Goal: Information Seeking & Learning: Learn about a topic

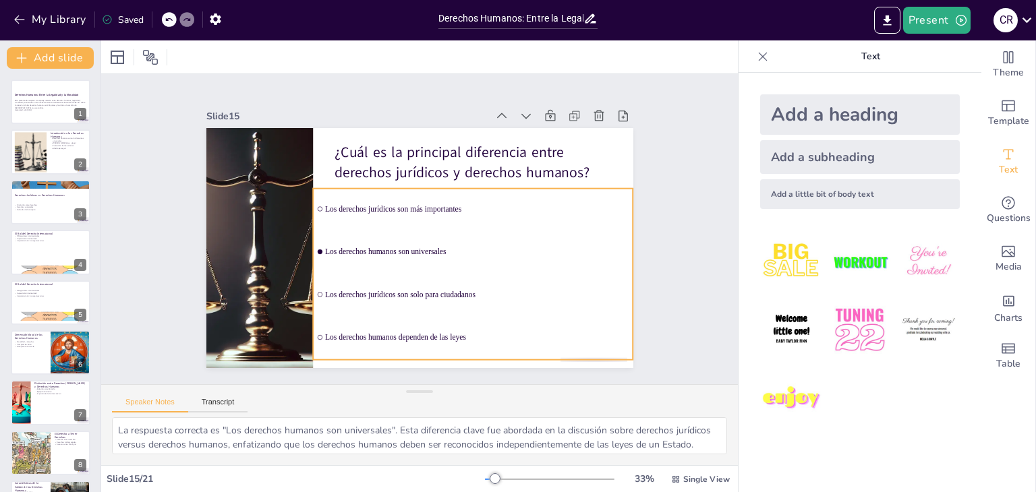
checkbox input "true"
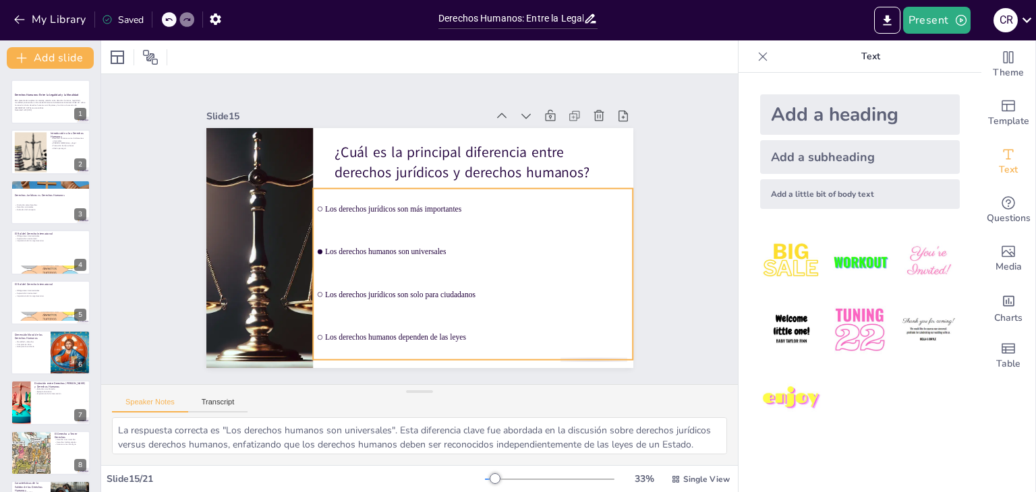
checkbox input "true"
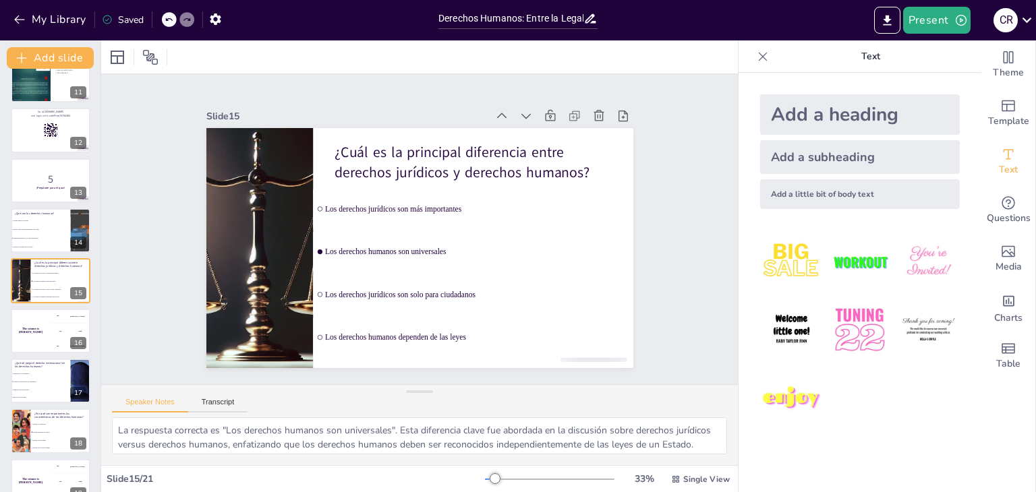
checkbox input "true"
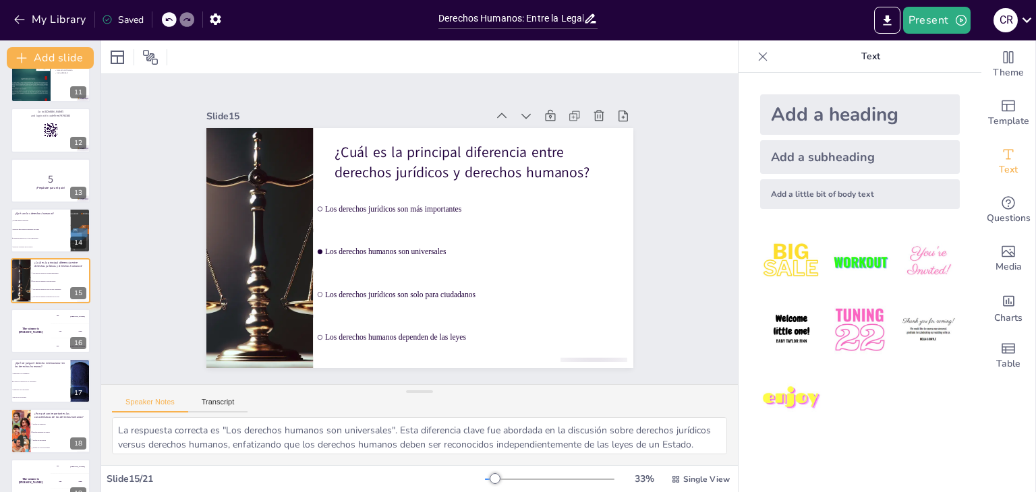
checkbox input "true"
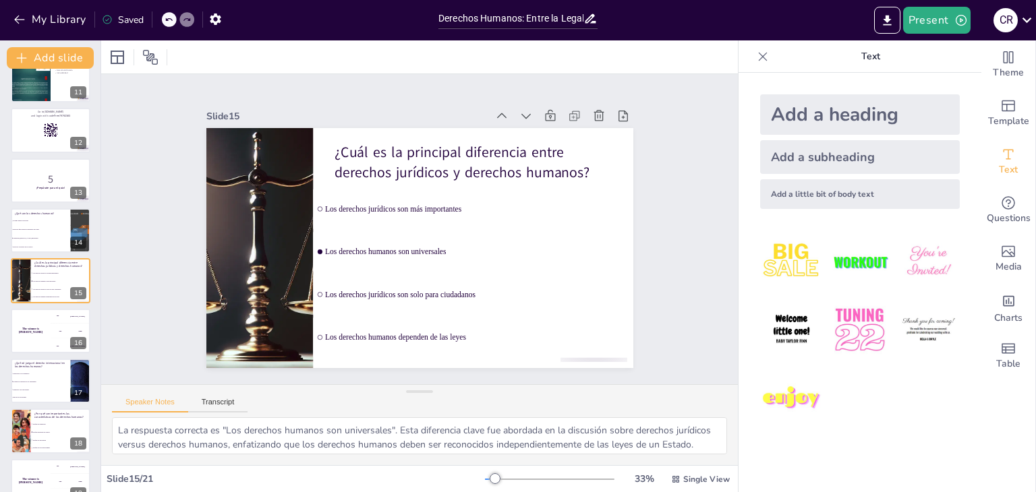
checkbox input "true"
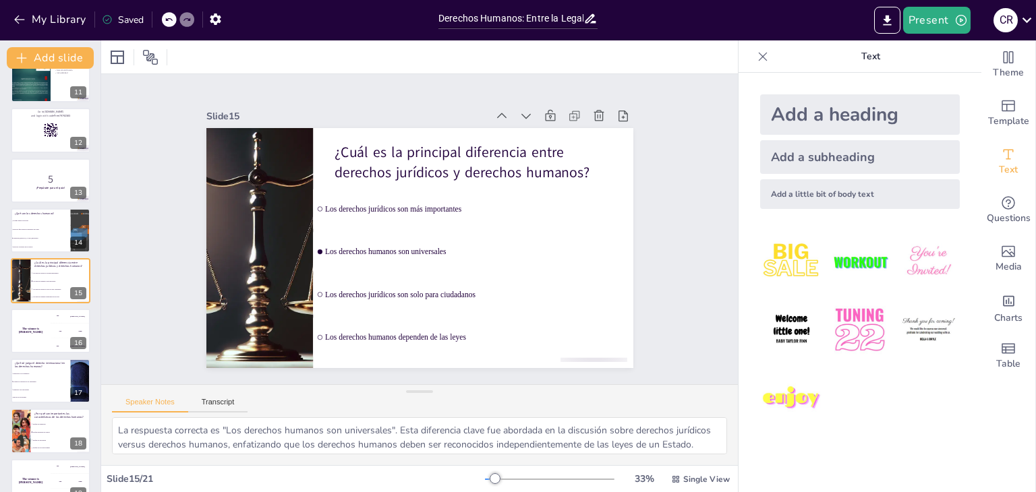
checkbox input "true"
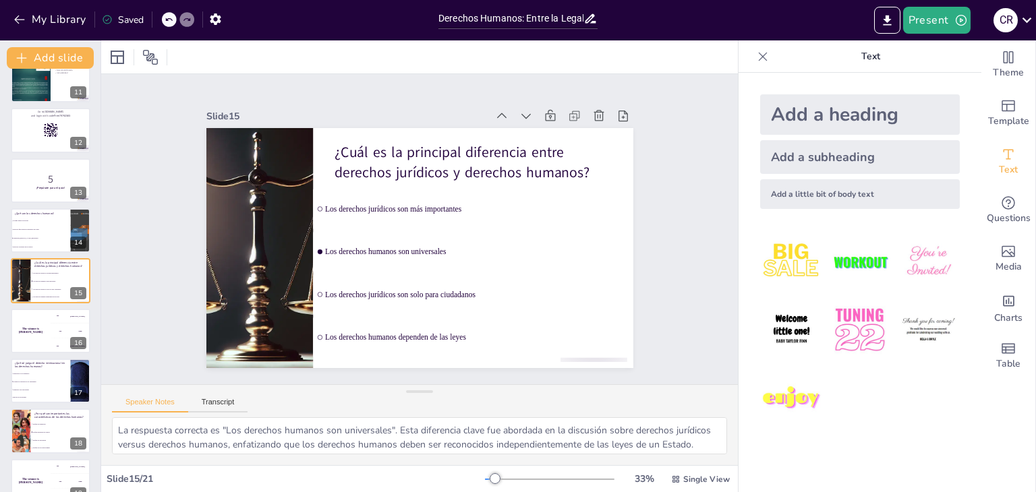
checkbox input "true"
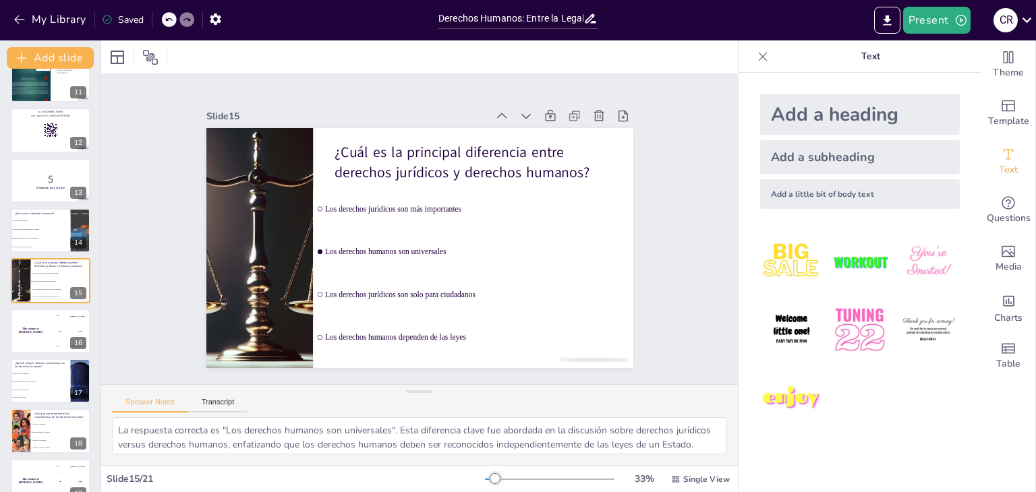
checkbox input "true"
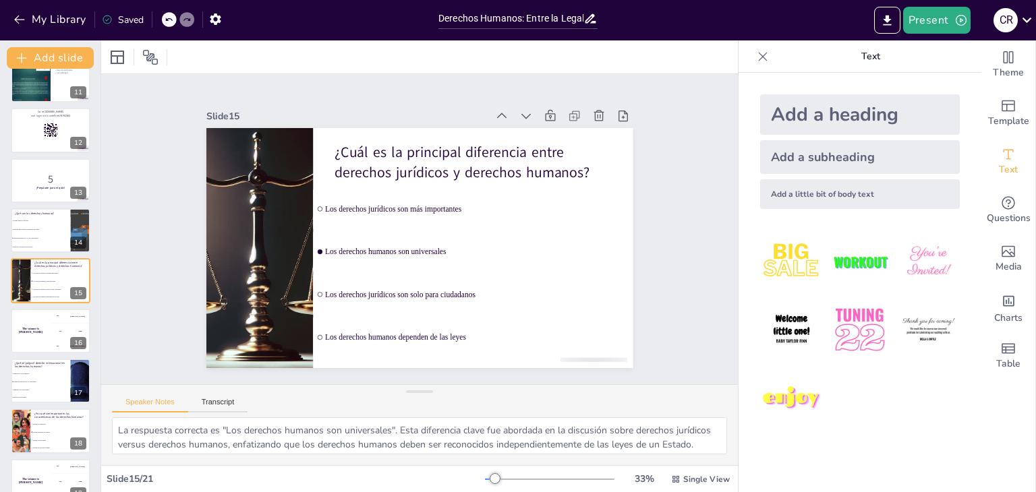
checkbox input "true"
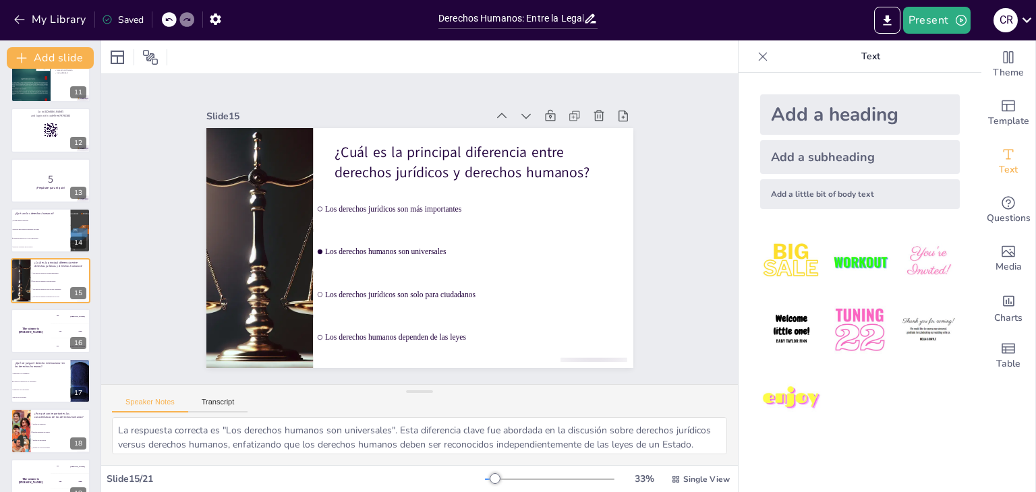
checkbox input "true"
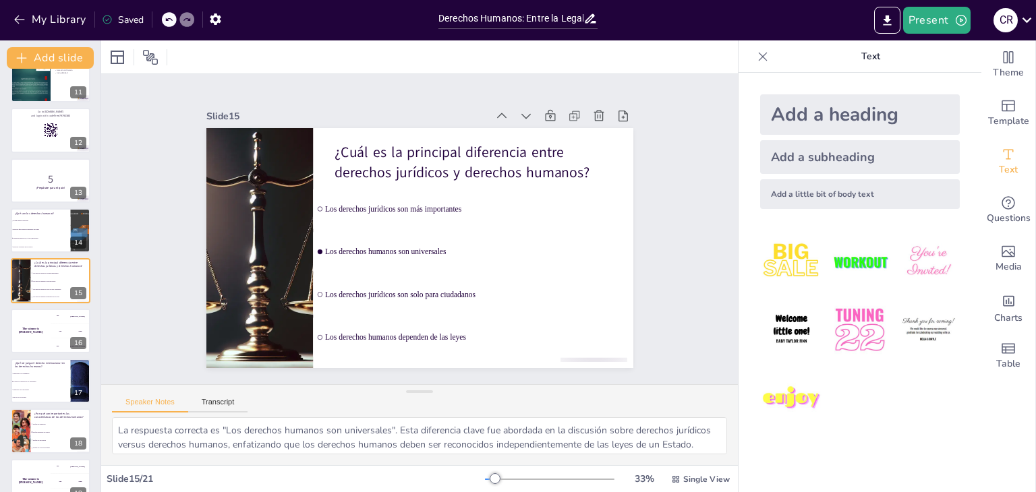
checkbox input "true"
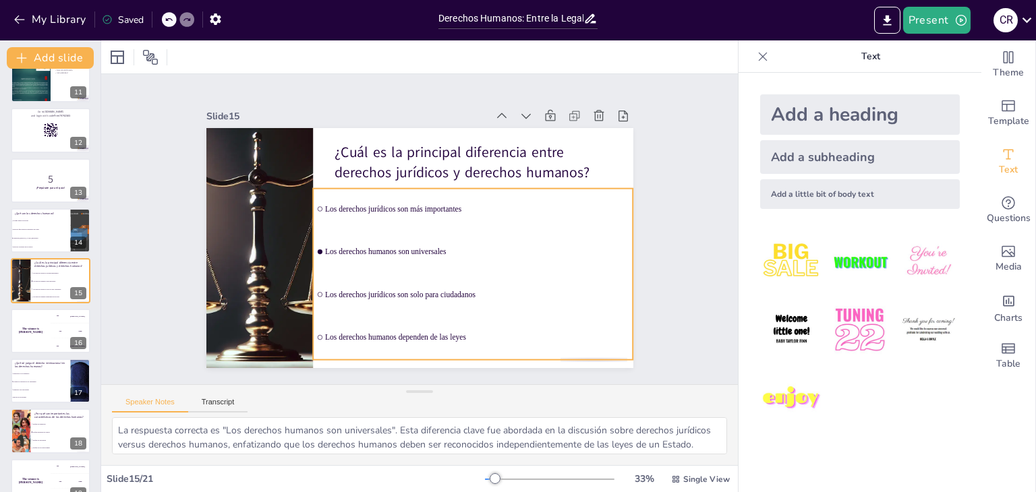
checkbox input "true"
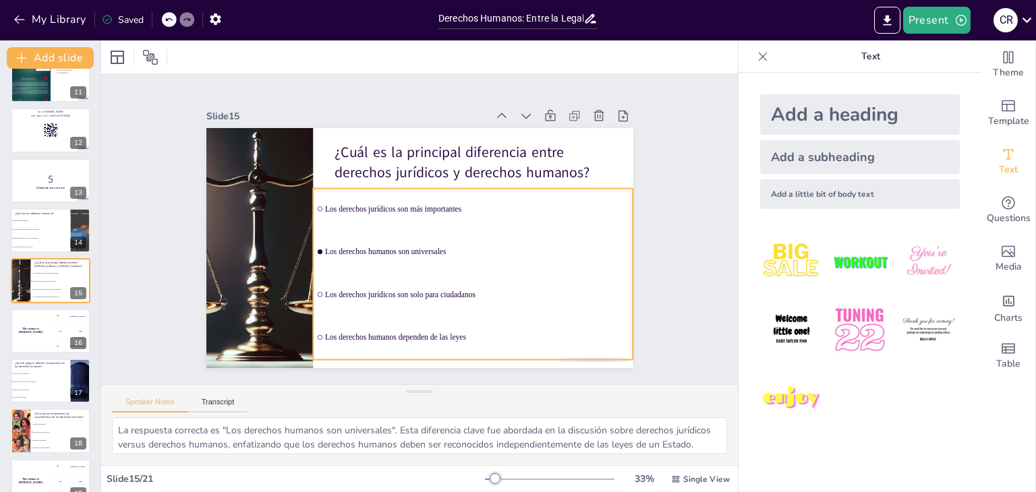
checkbox input "true"
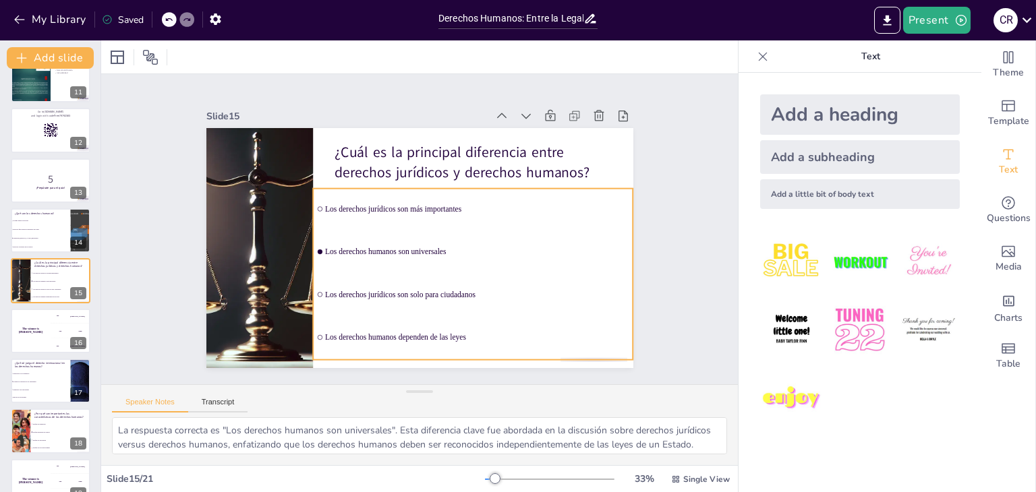
checkbox input "true"
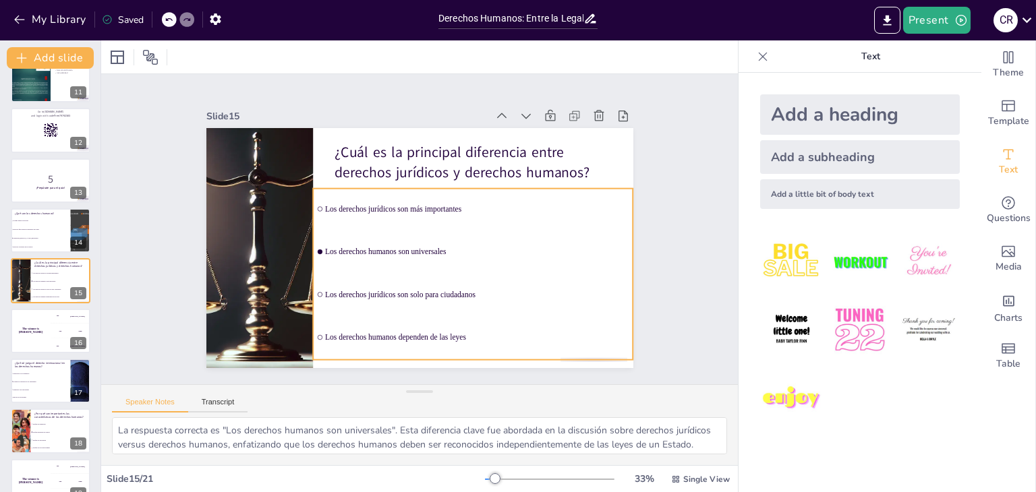
checkbox input "true"
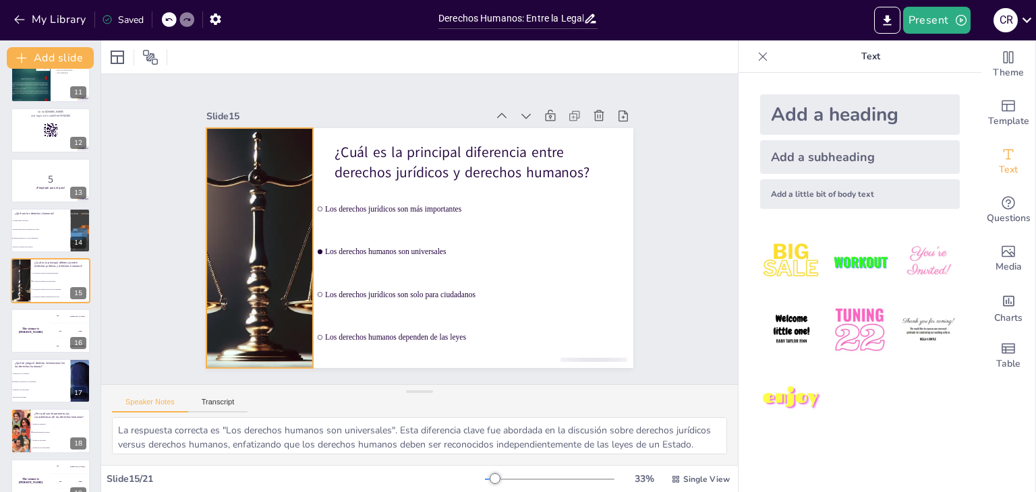
checkbox input "true"
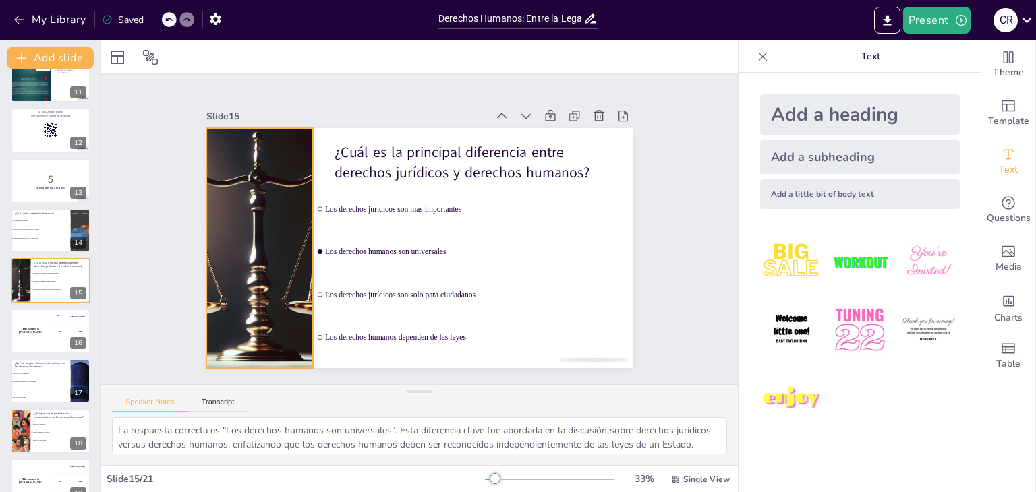
checkbox input "true"
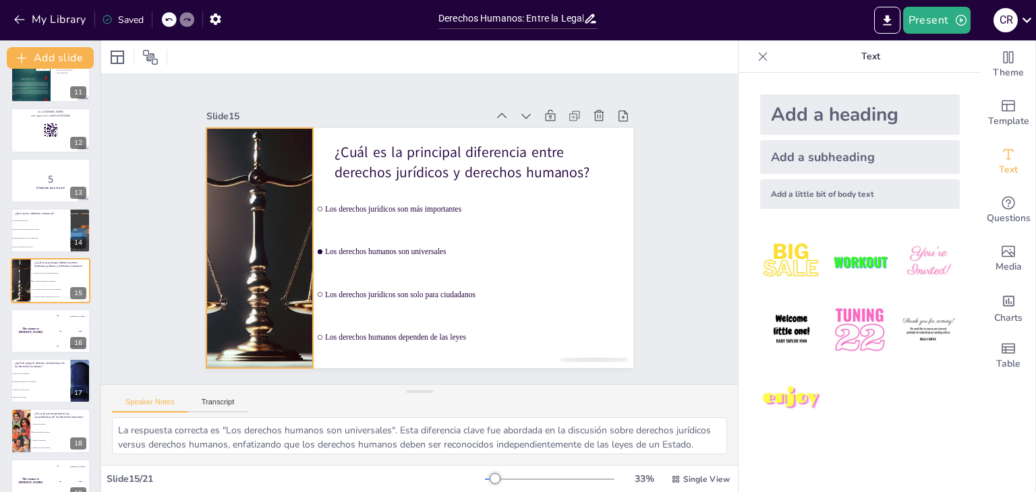
checkbox input "true"
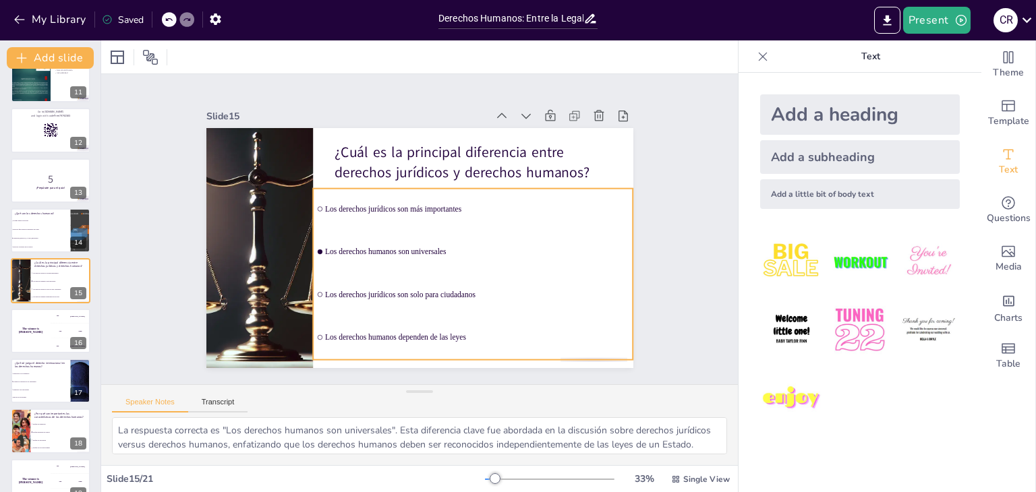
checkbox input "true"
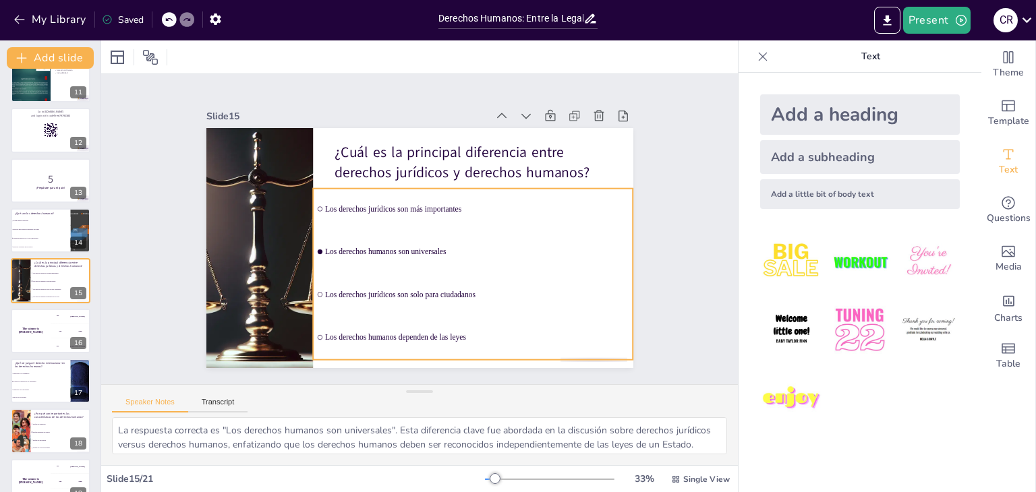
checkbox input "true"
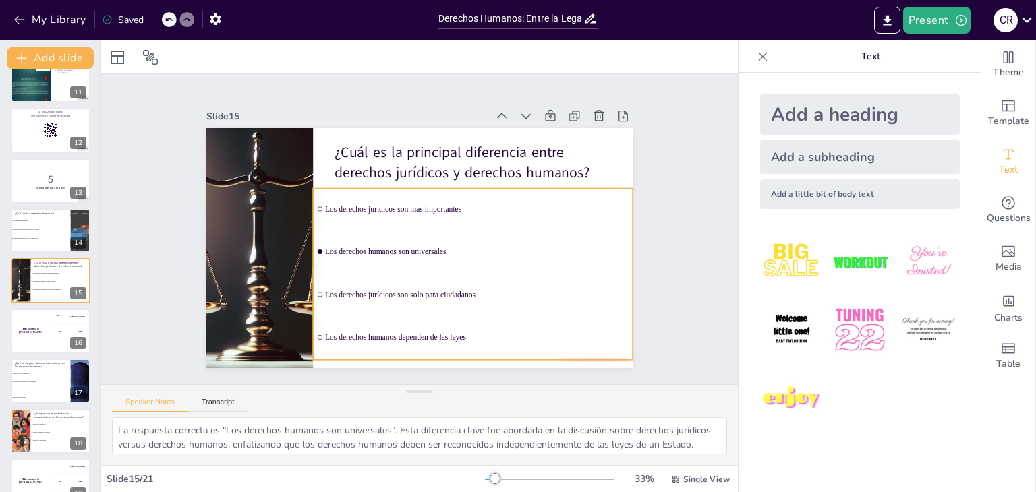
checkbox input "true"
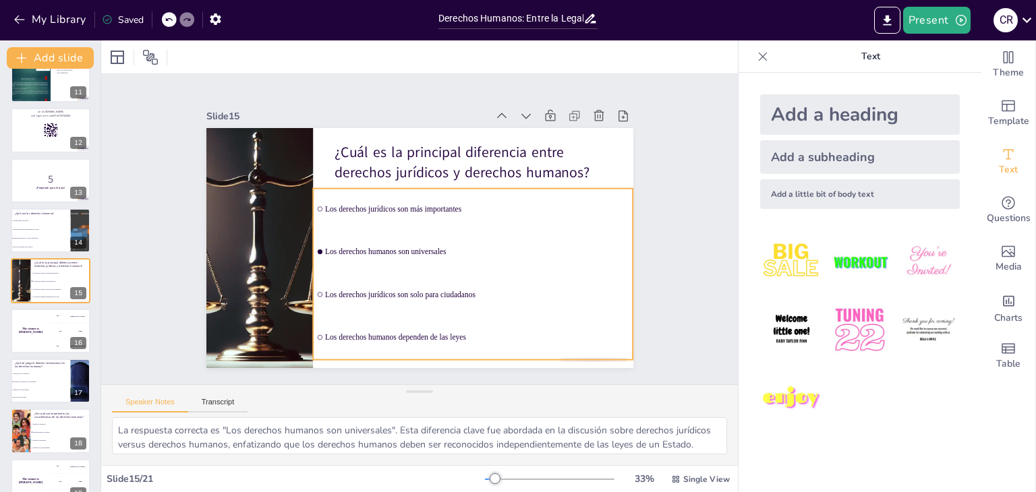
checkbox input "true"
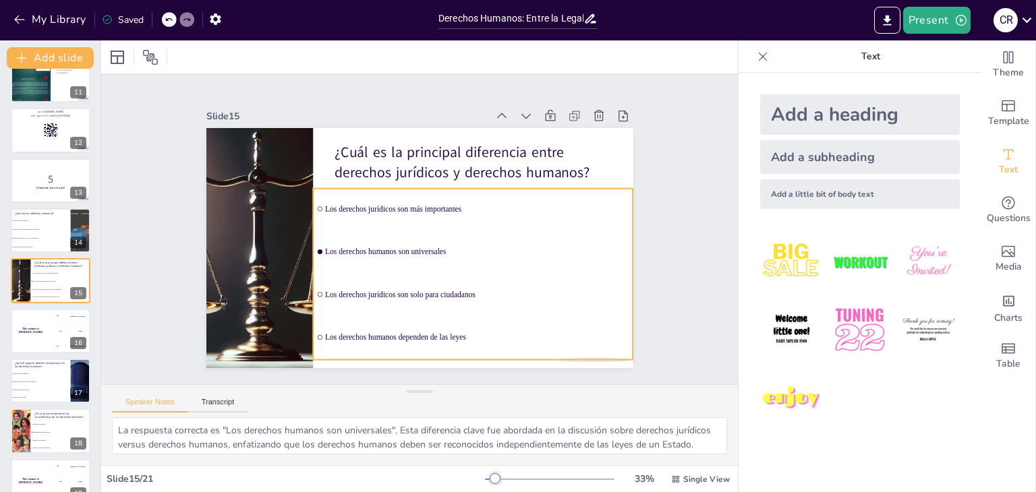
checkbox input "true"
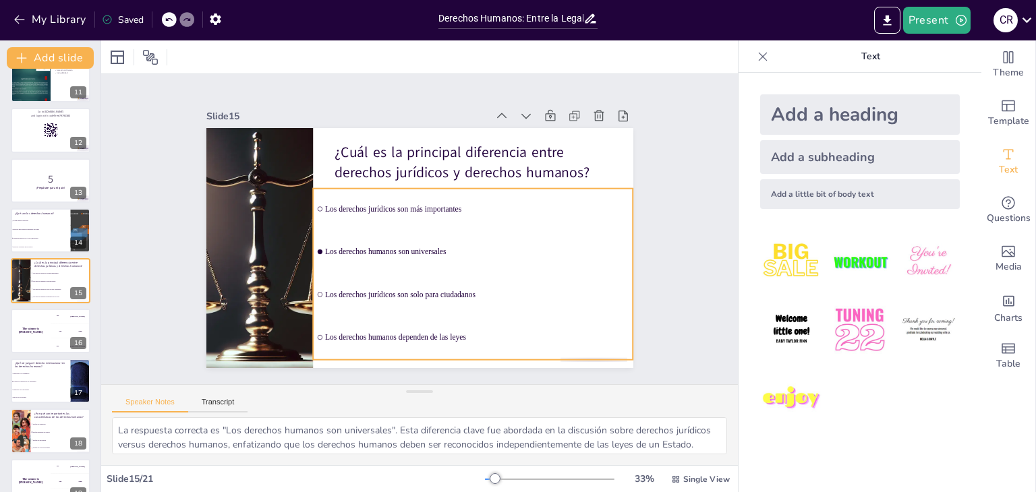
checkbox input "true"
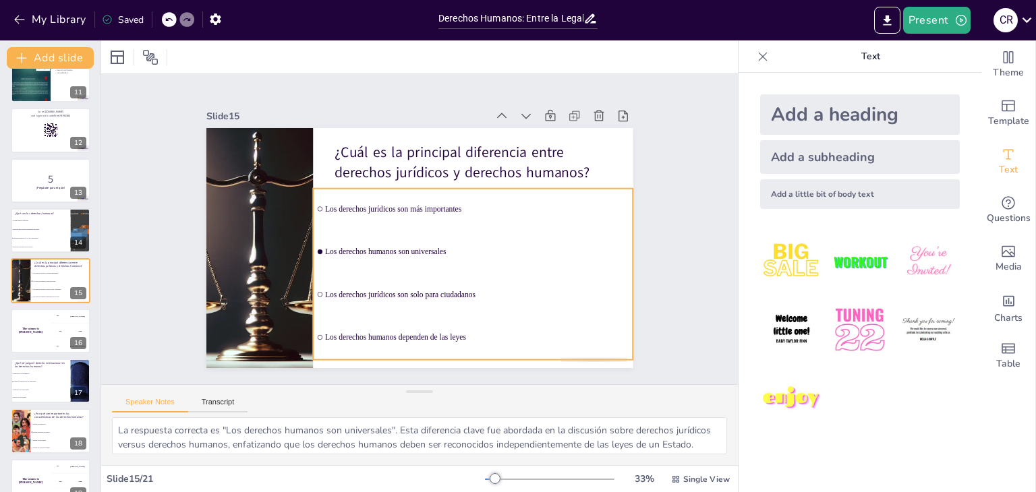
checkbox input "true"
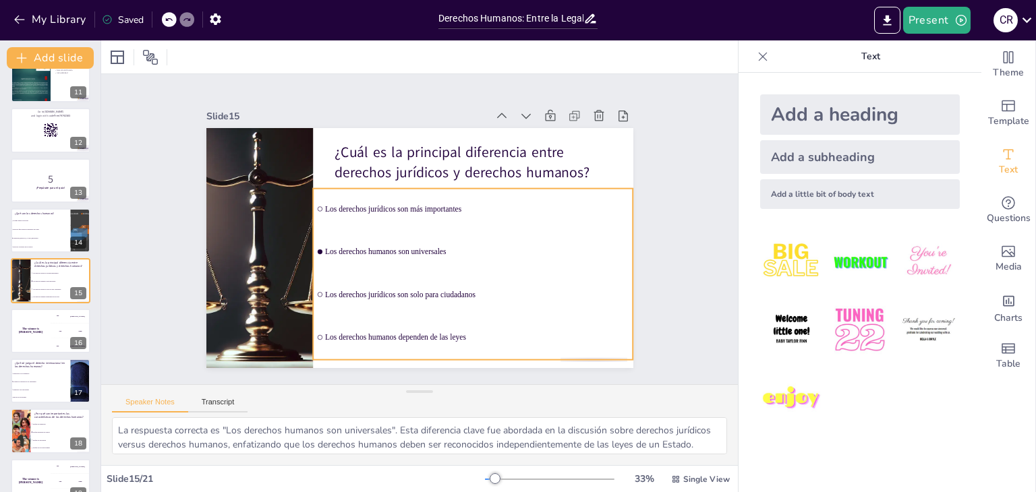
checkbox input "true"
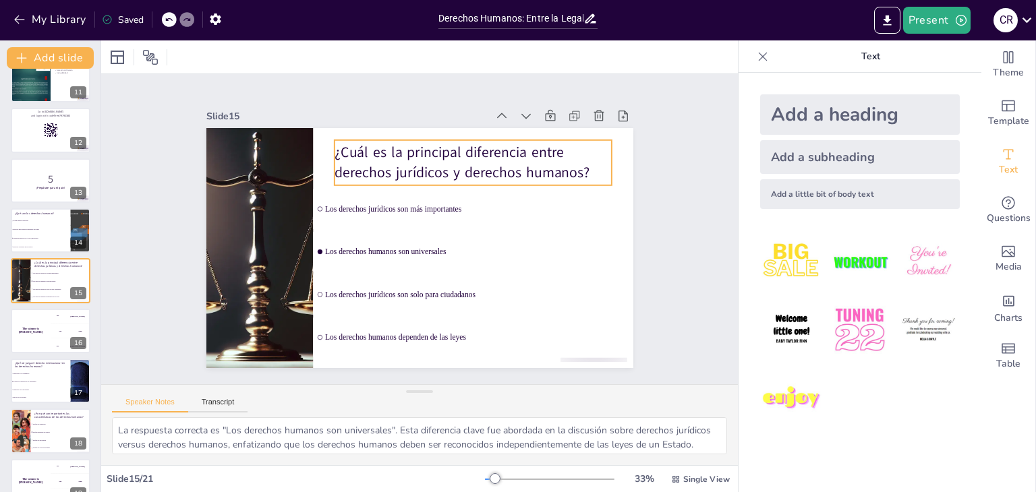
checkbox input "true"
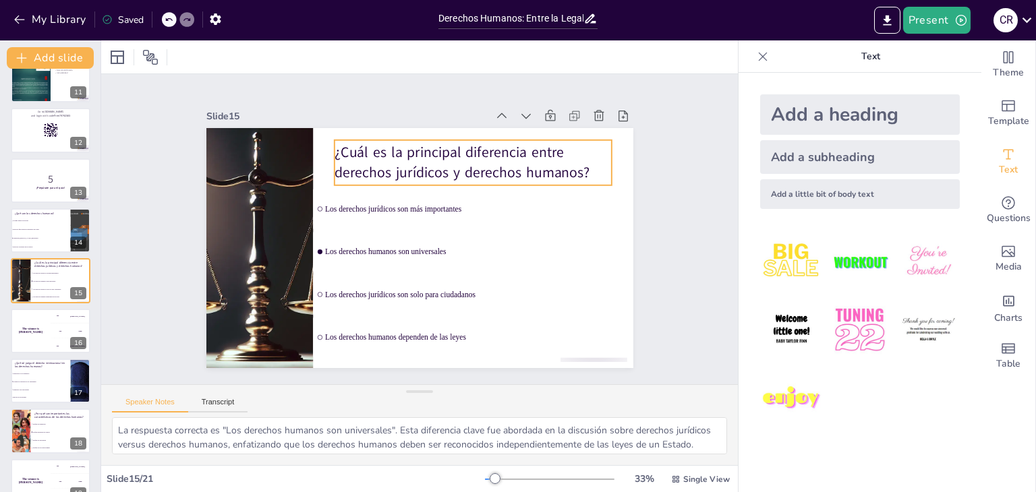
checkbox input "true"
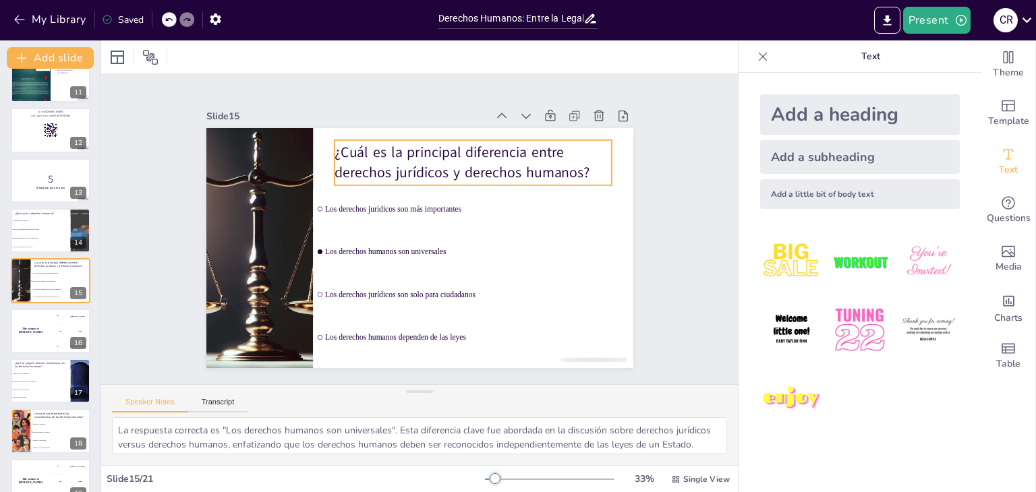
checkbox input "true"
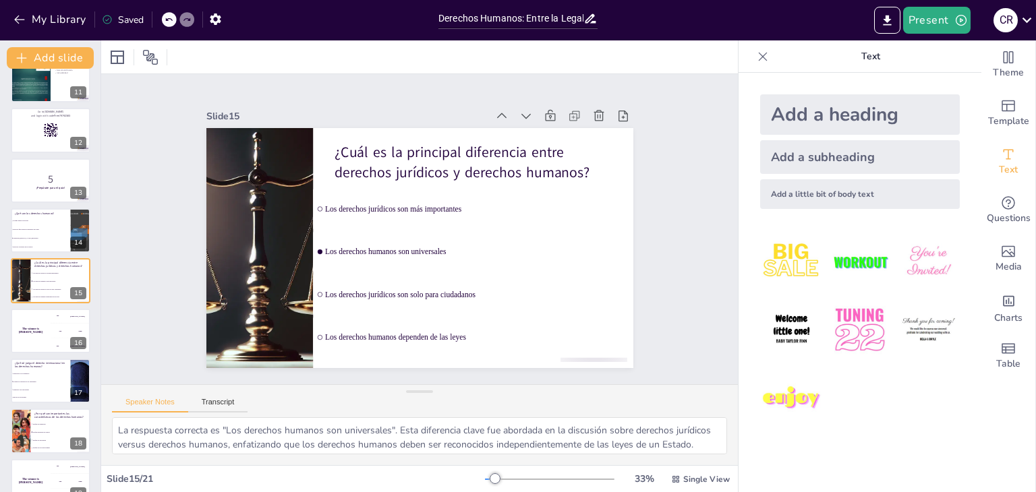
checkbox input "true"
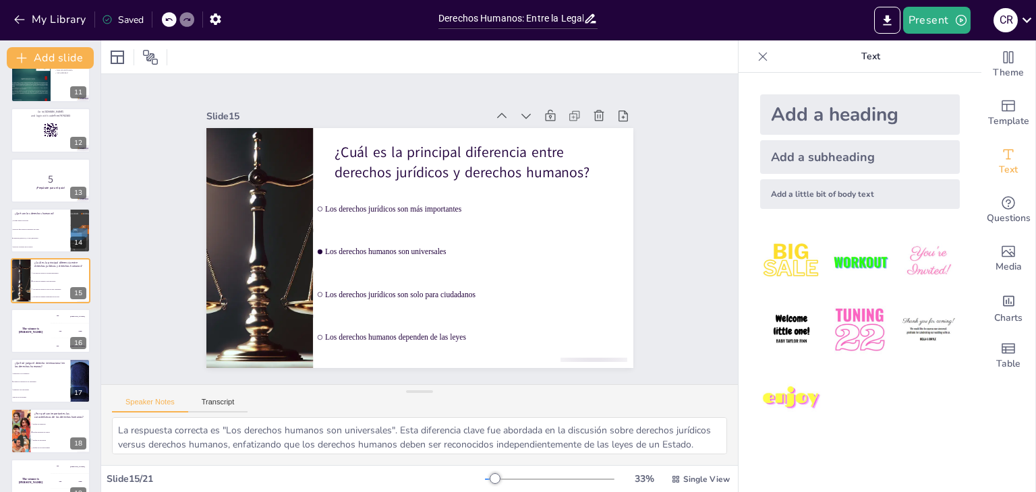
checkbox input "true"
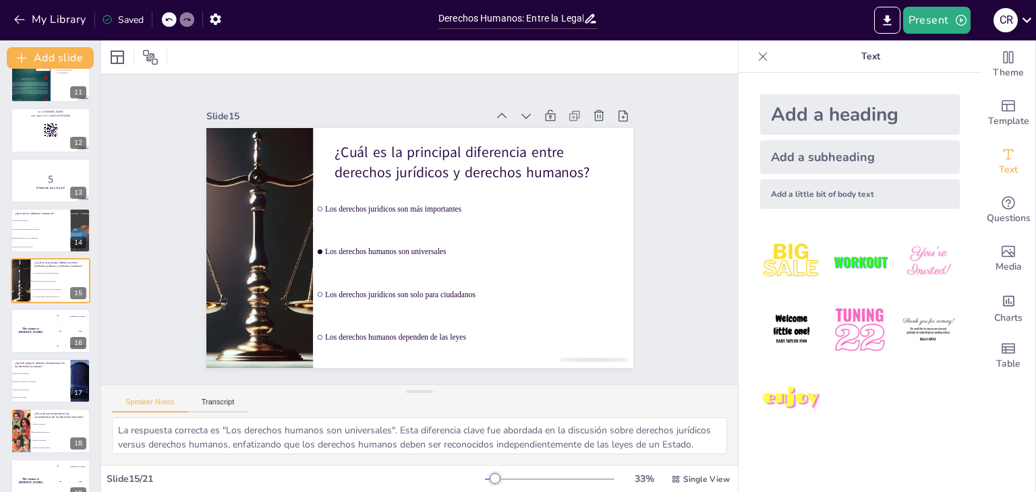
checkbox input "true"
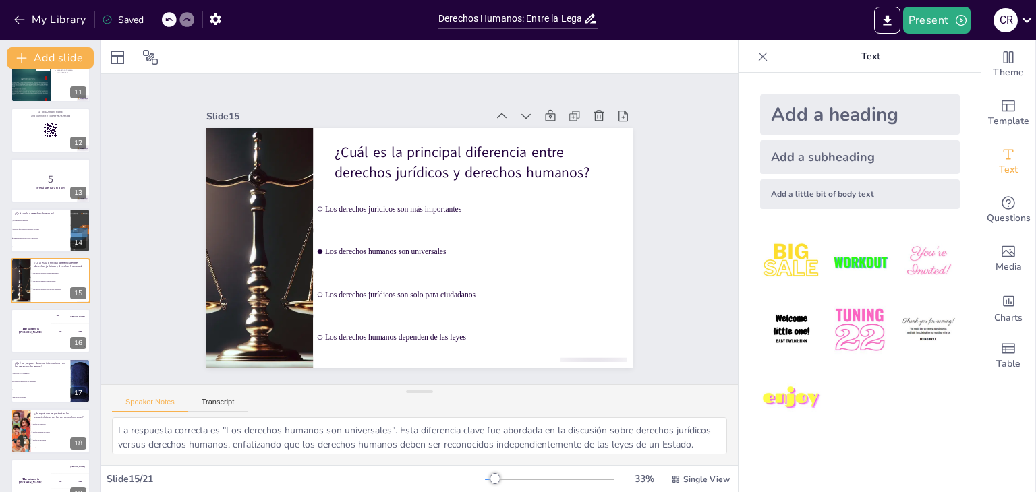
checkbox input "true"
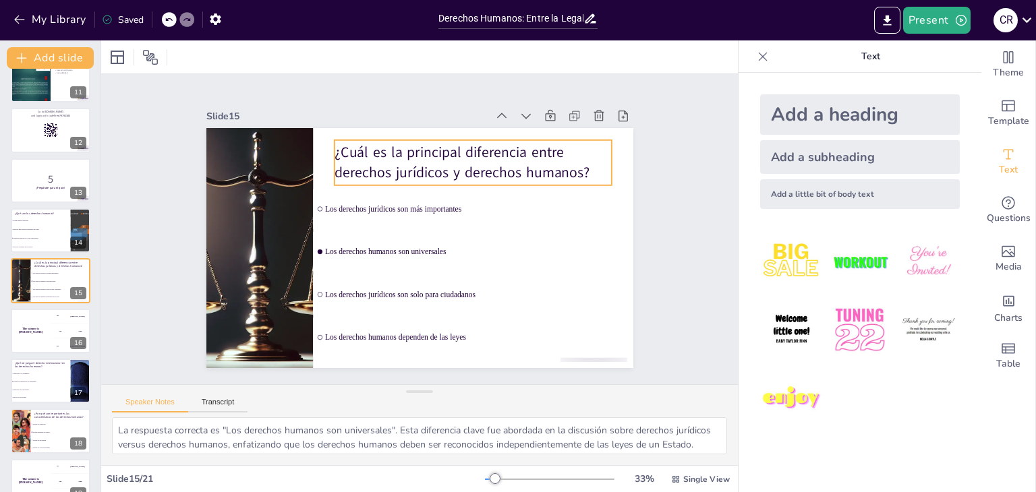
checkbox input "true"
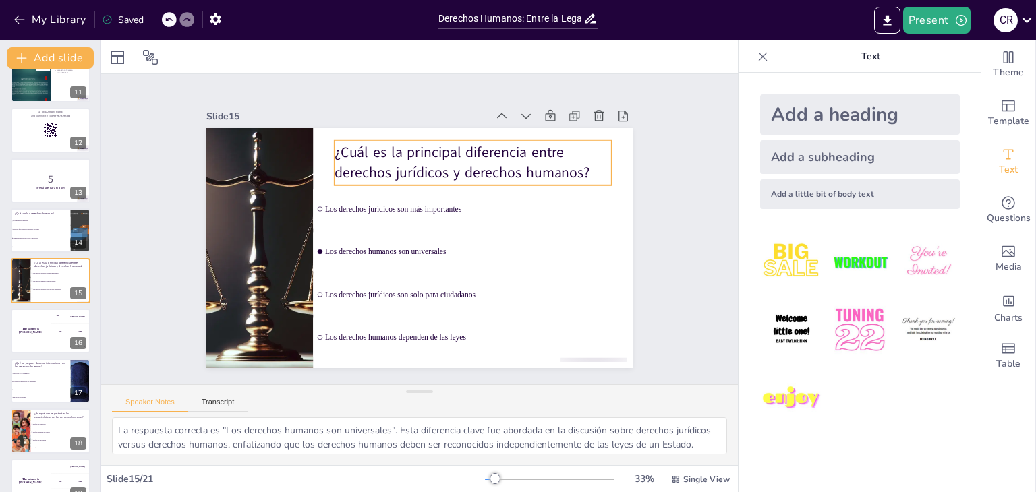
checkbox input "true"
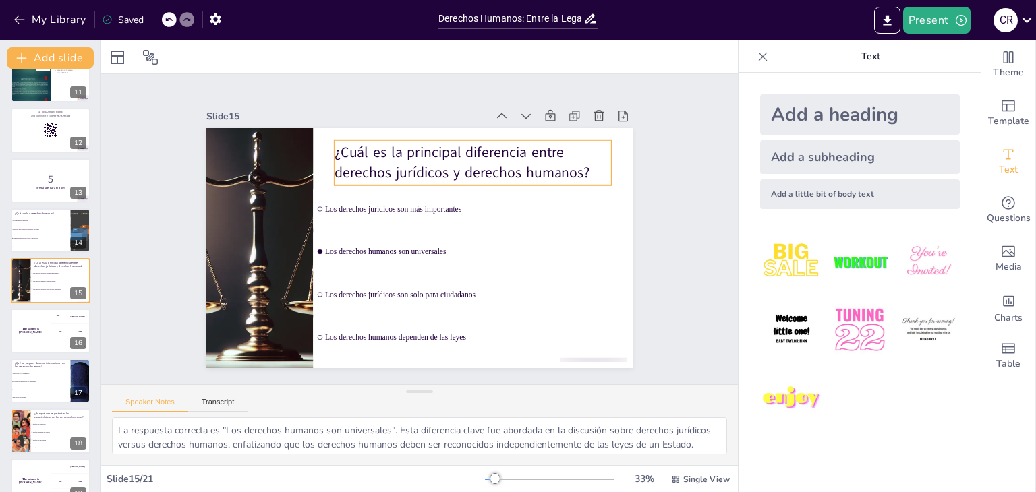
checkbox input "true"
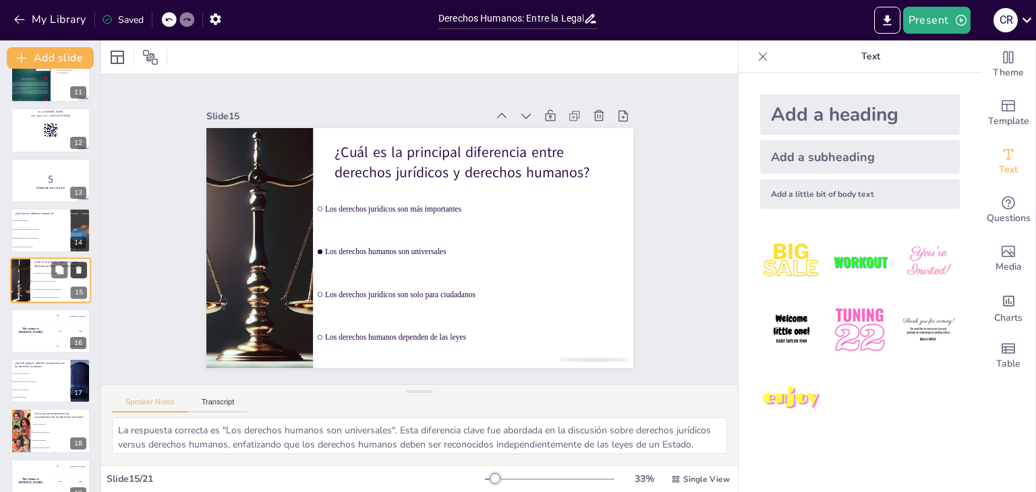
checkbox input "true"
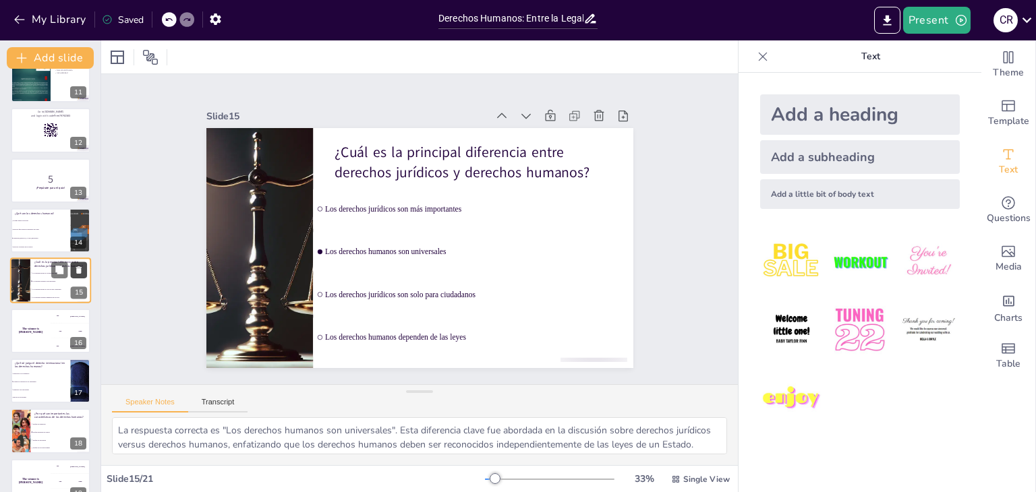
checkbox input "true"
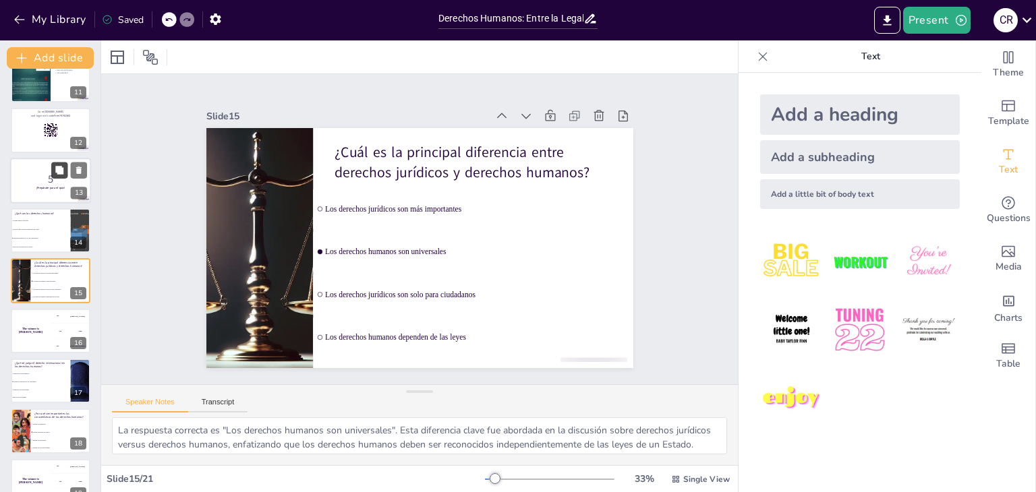
checkbox input "true"
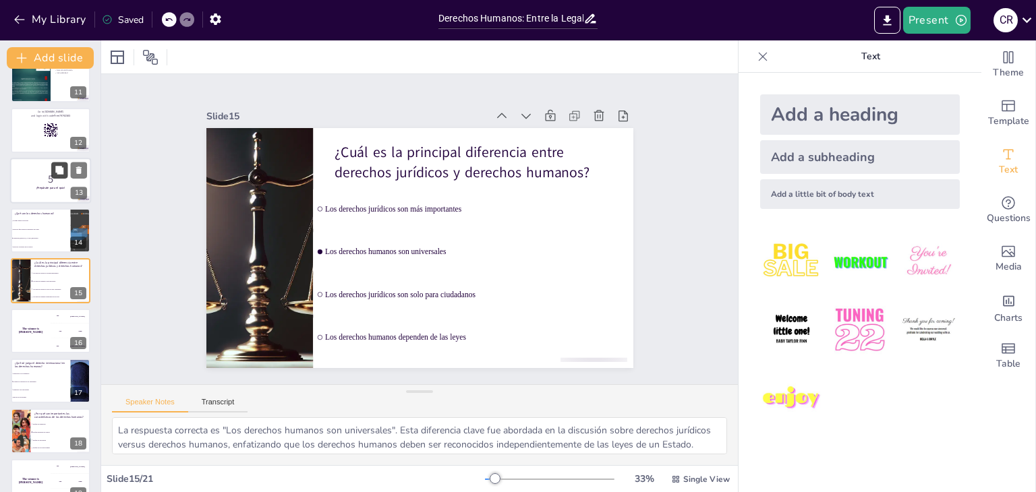
checkbox input "true"
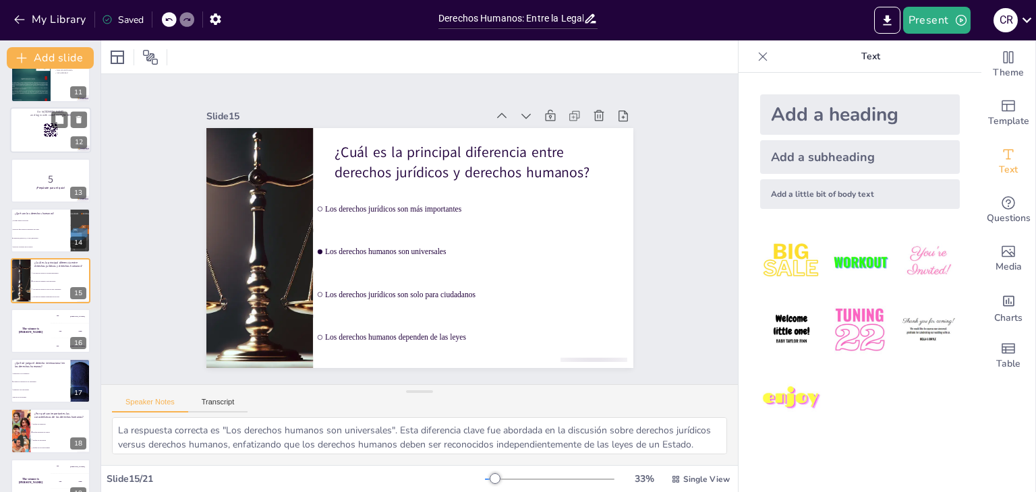
checkbox input "true"
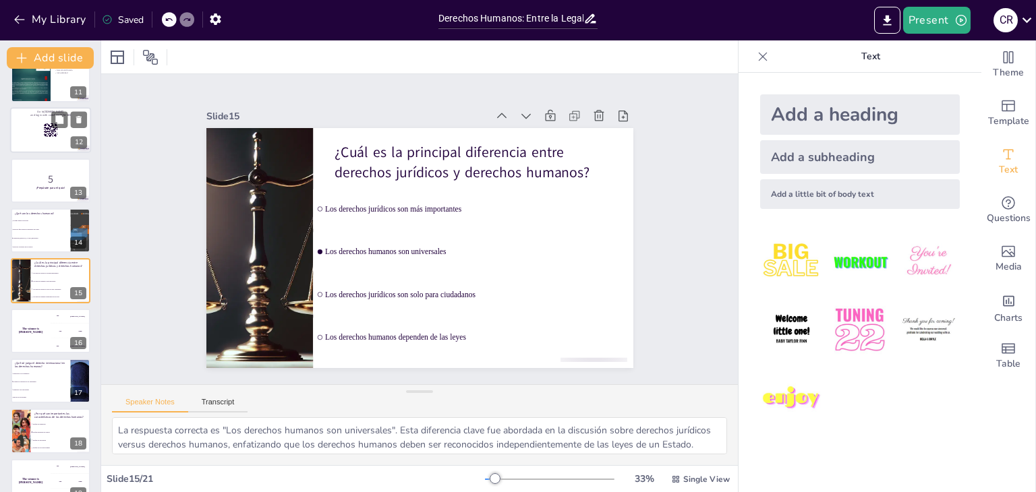
checkbox input "true"
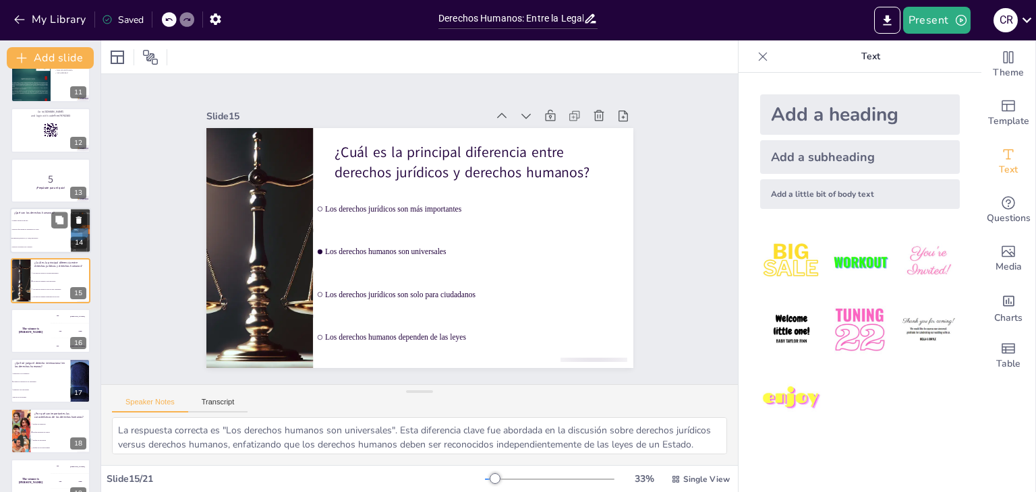
checkbox input "true"
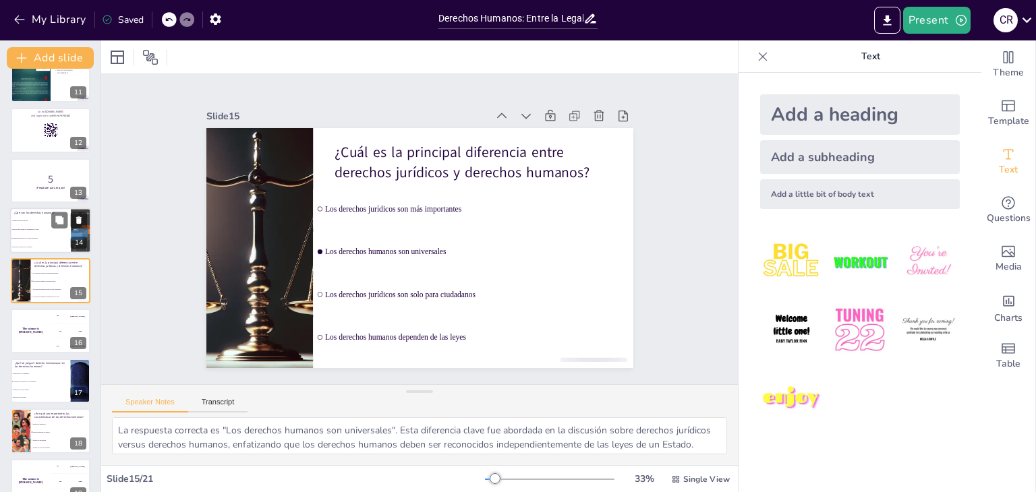
checkbox input "true"
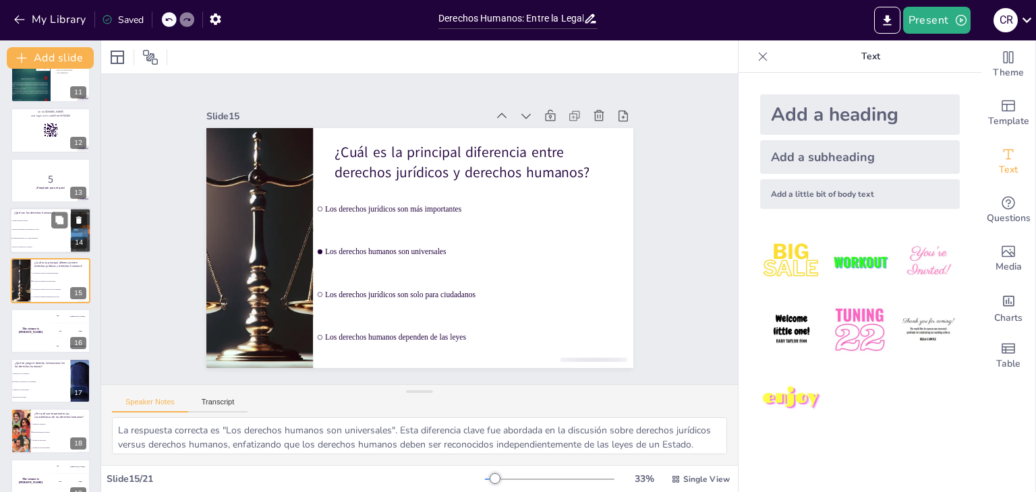
checkbox input "true"
click at [47, 229] on span "Derechos que deben ser respetados por todos" at bounding box center [41, 230] width 58 height 2
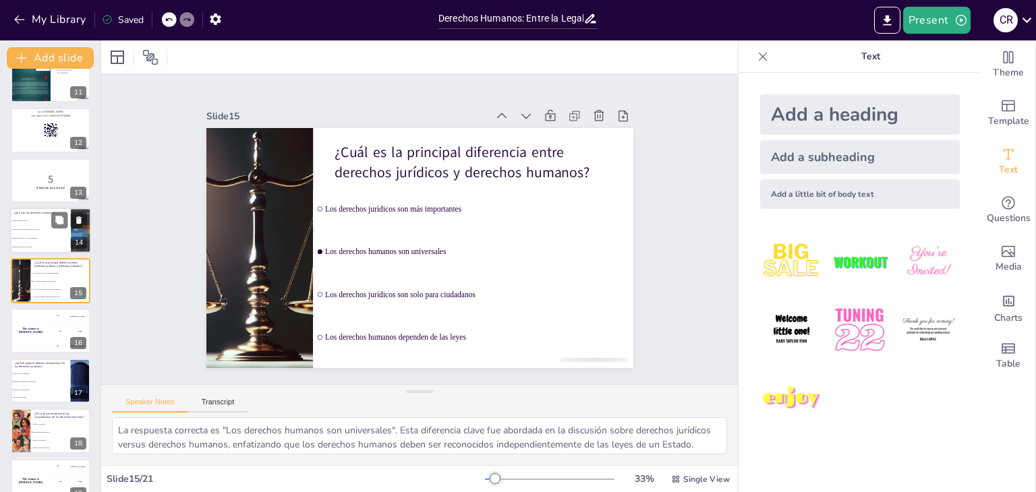
scroll to position [473, 0]
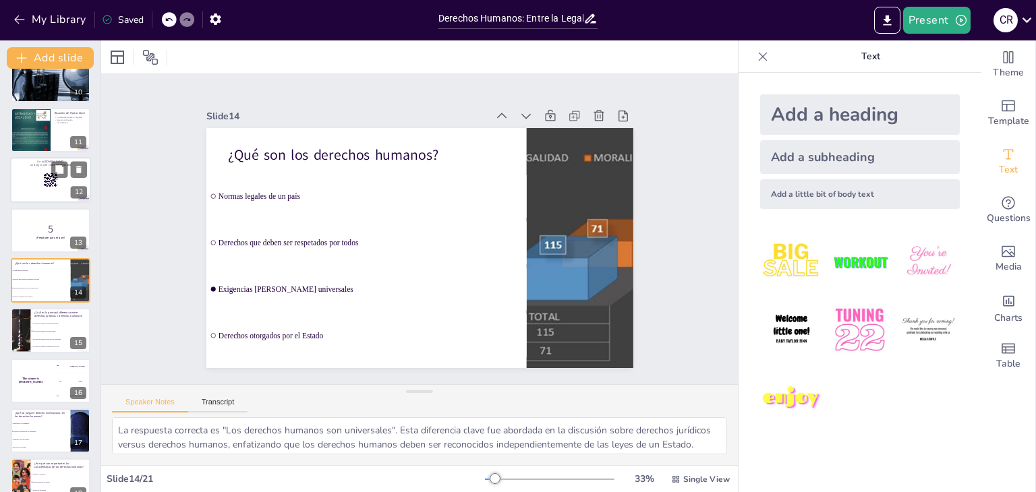
click at [35, 177] on div at bounding box center [50, 180] width 81 height 46
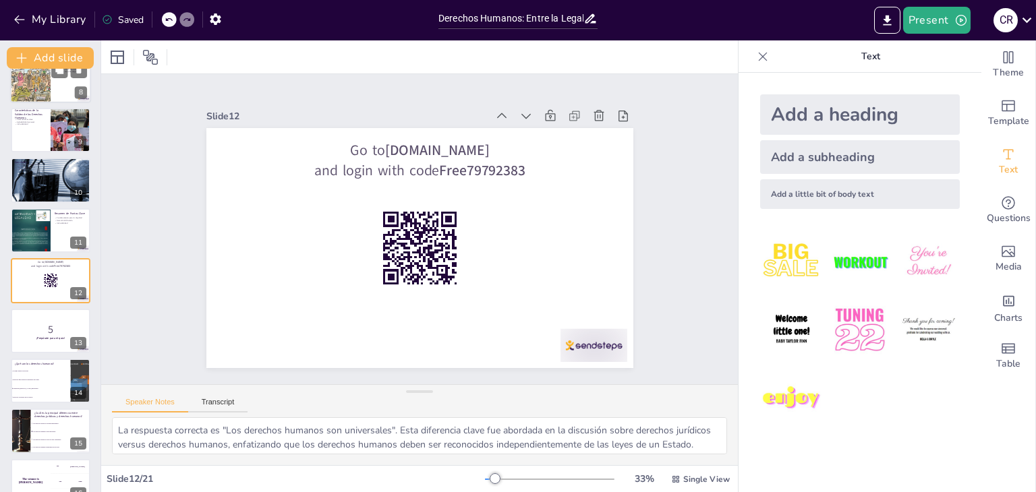
click at [40, 88] on div at bounding box center [31, 80] width 82 height 46
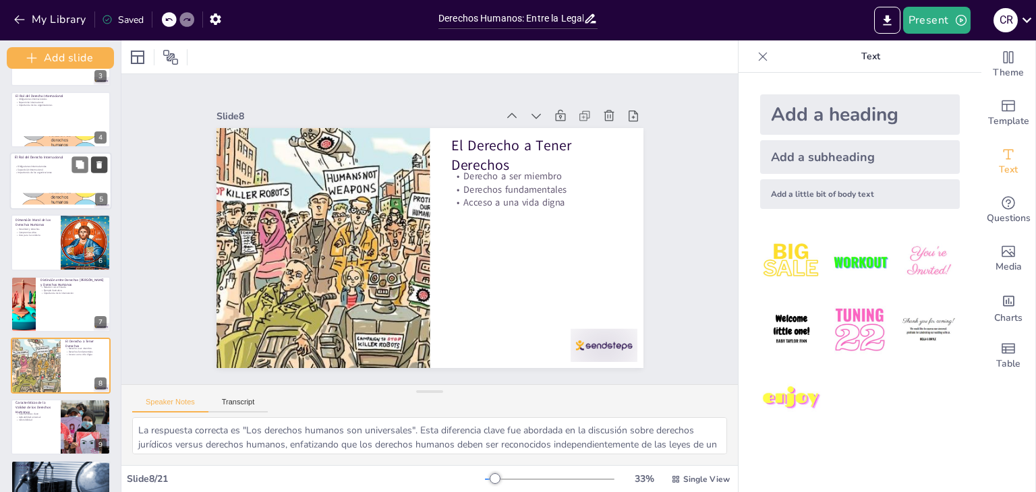
click at [92, 142] on div "Add slide Derechos Humanos: Entre la Legalidad y la Moralidad Esta presentación…" at bounding box center [60, 266] width 121 height 452
click at [119, 177] on div at bounding box center [120, 266] width 5 height 452
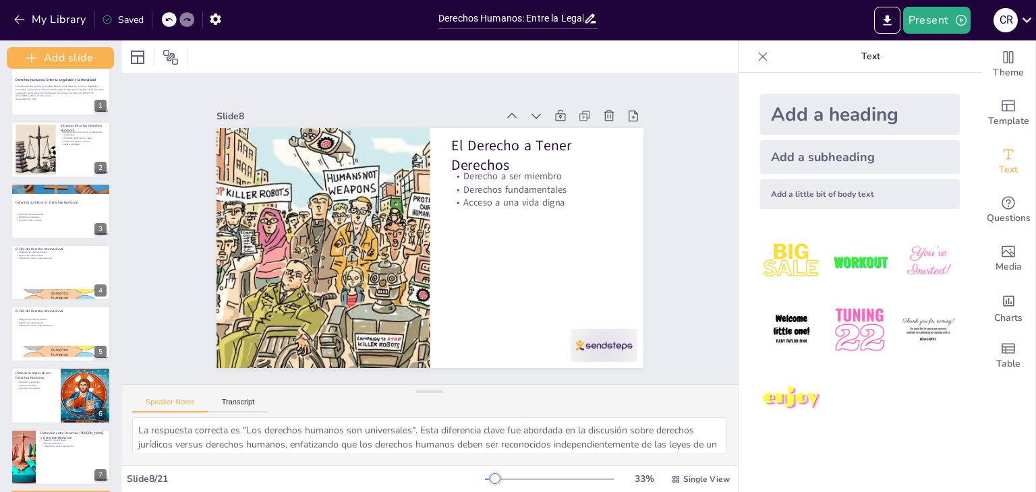
scroll to position [0, 0]
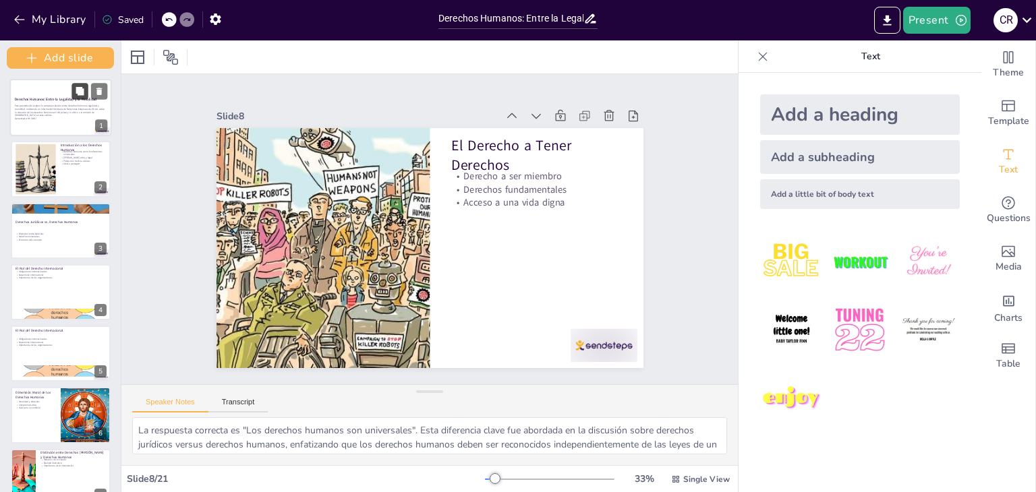
click at [73, 93] on button at bounding box center [79, 91] width 16 height 16
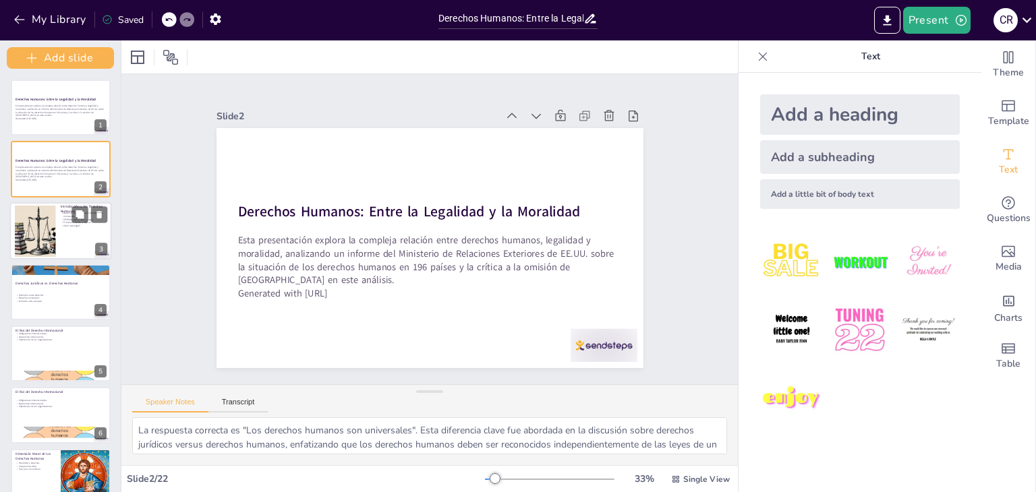
click at [71, 227] on div at bounding box center [61, 230] width 102 height 57
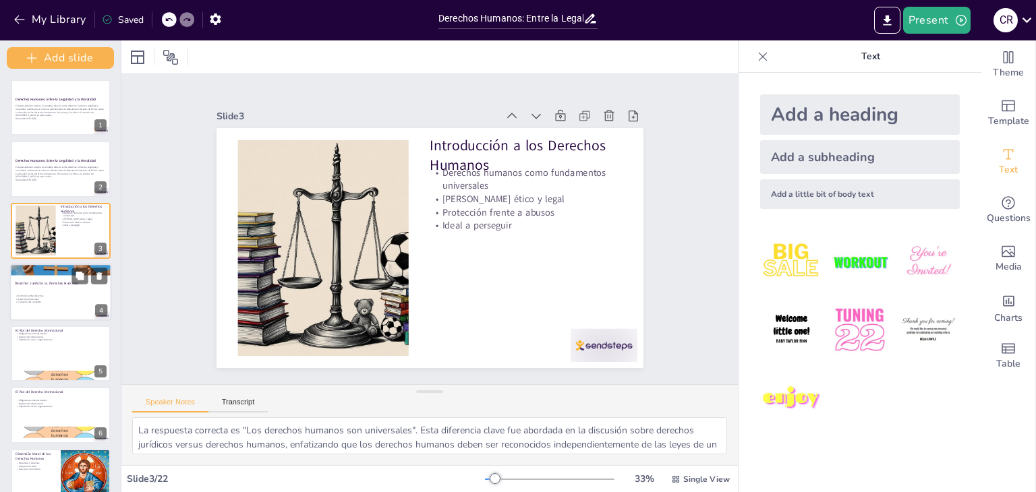
click at [63, 287] on div at bounding box center [61, 292] width 102 height 57
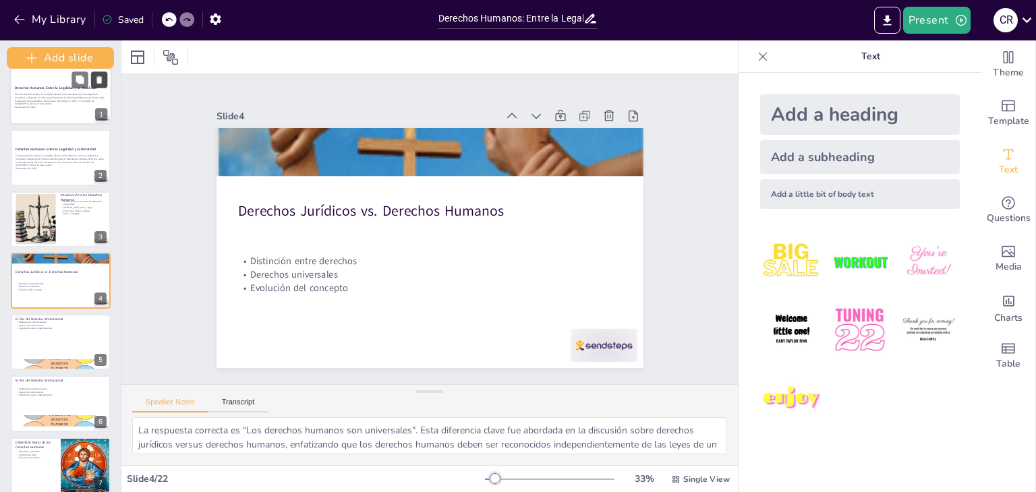
click at [101, 79] on icon at bounding box center [98, 79] width 5 height 7
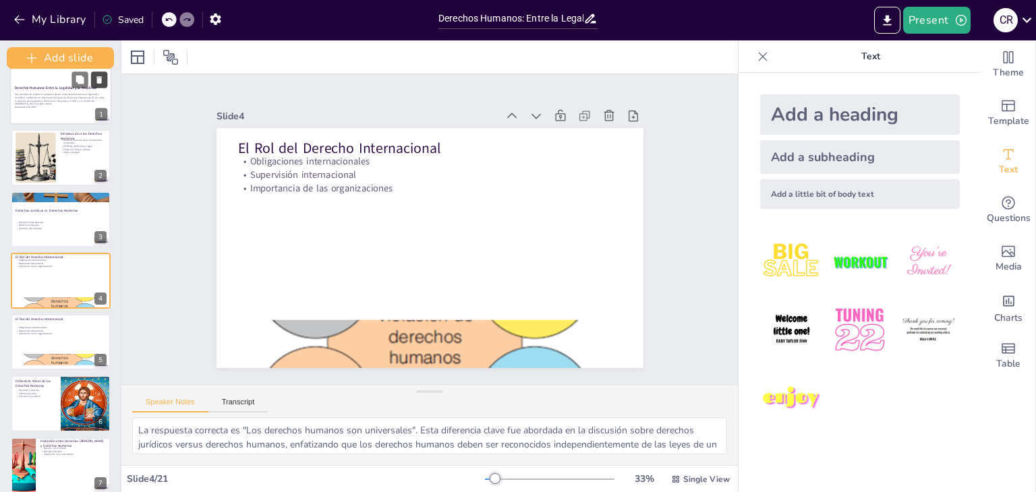
click at [101, 79] on icon at bounding box center [98, 79] width 5 height 7
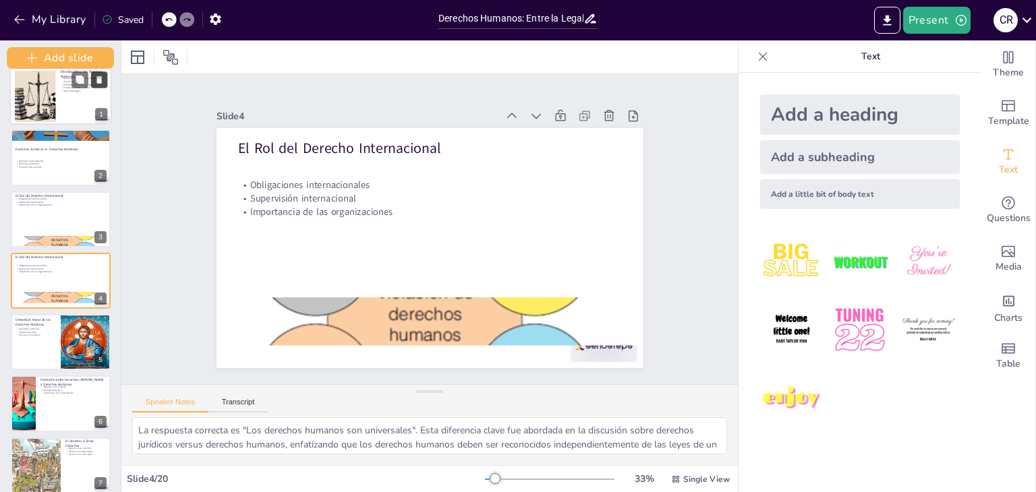
click at [101, 79] on icon at bounding box center [98, 79] width 5 height 7
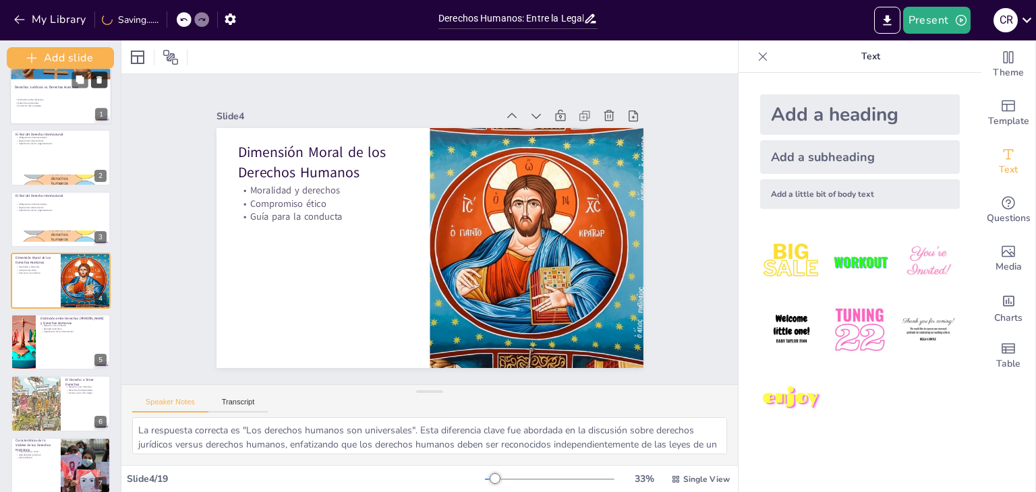
click at [101, 79] on icon at bounding box center [98, 79] width 5 height 7
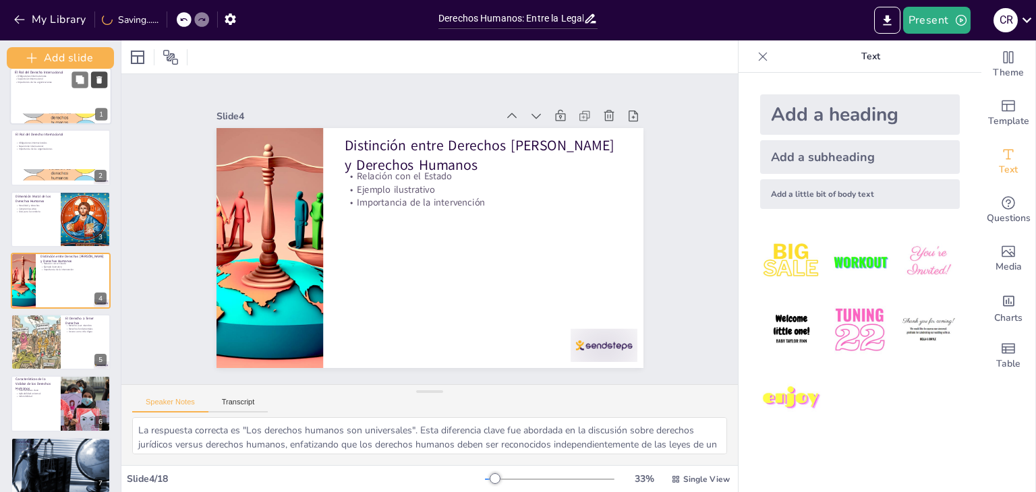
click at [101, 79] on icon at bounding box center [98, 79] width 5 height 7
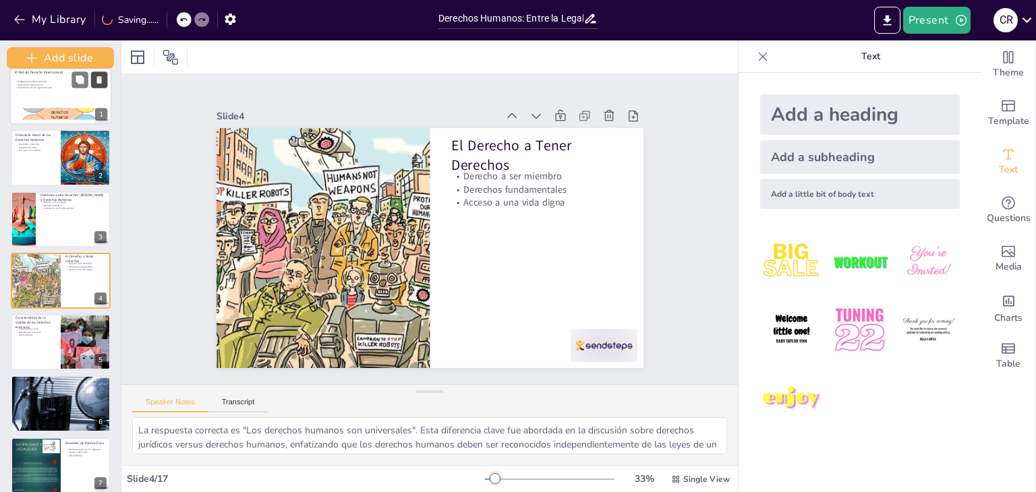
click at [101, 79] on icon at bounding box center [98, 79] width 5 height 7
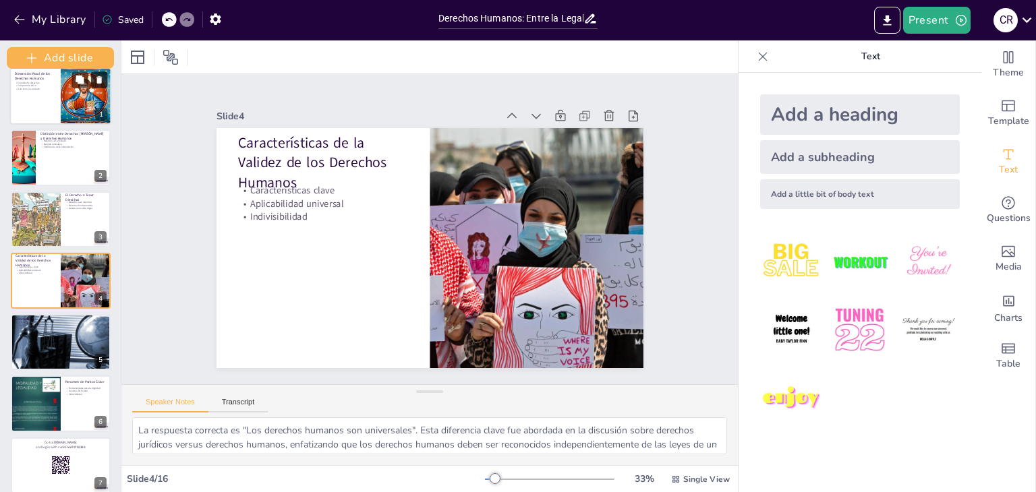
click at [101, 79] on icon at bounding box center [98, 79] width 5 height 7
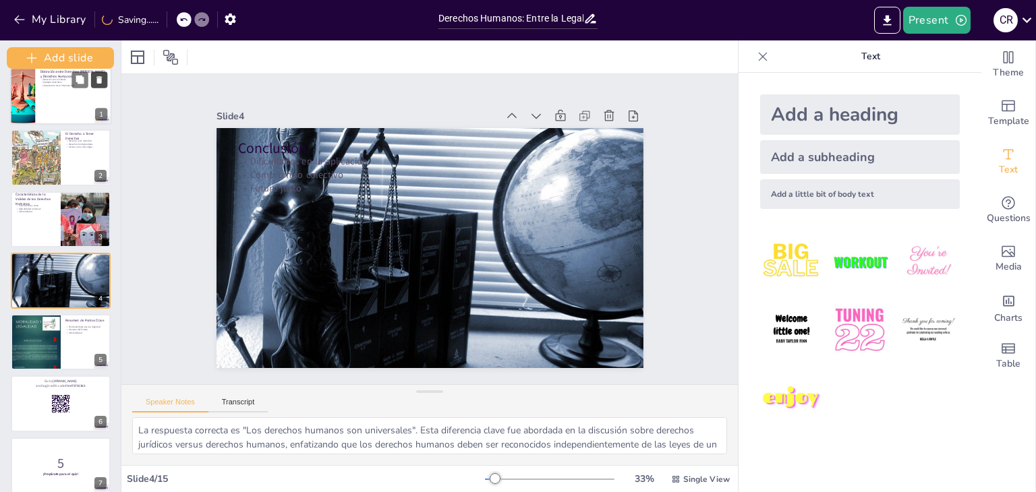
click at [101, 79] on icon at bounding box center [98, 79] width 5 height 7
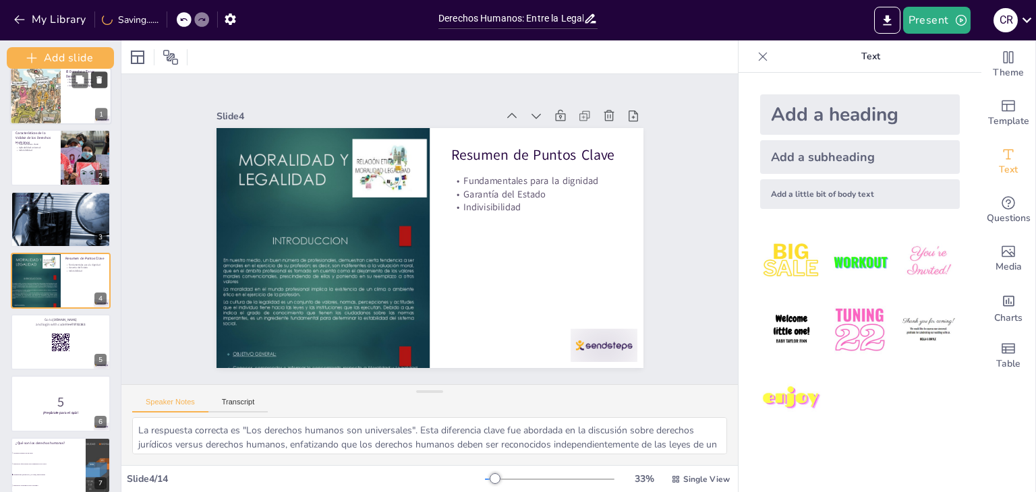
click at [101, 79] on icon at bounding box center [98, 79] width 5 height 7
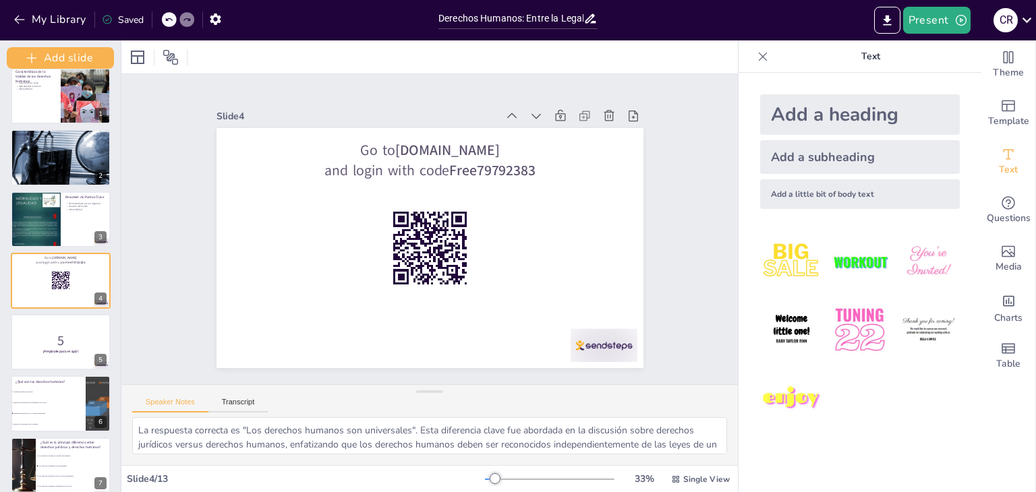
click at [795, 389] on img at bounding box center [791, 399] width 63 height 63
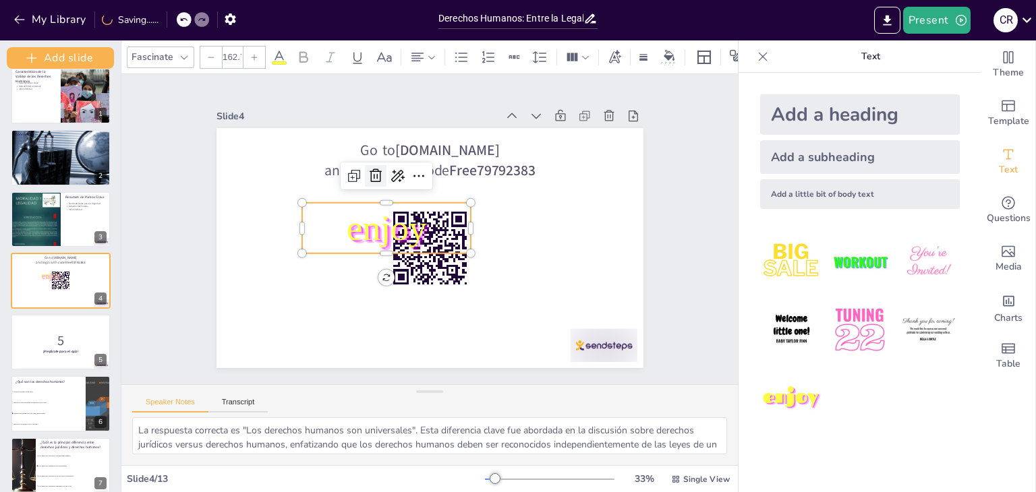
click at [368, 168] on icon at bounding box center [376, 176] width 16 height 16
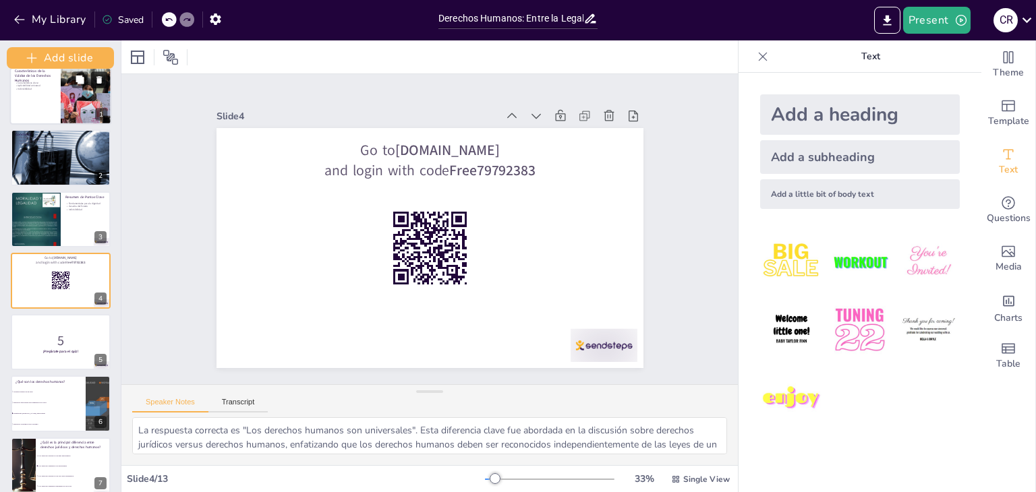
click at [100, 78] on icon at bounding box center [98, 79] width 5 height 7
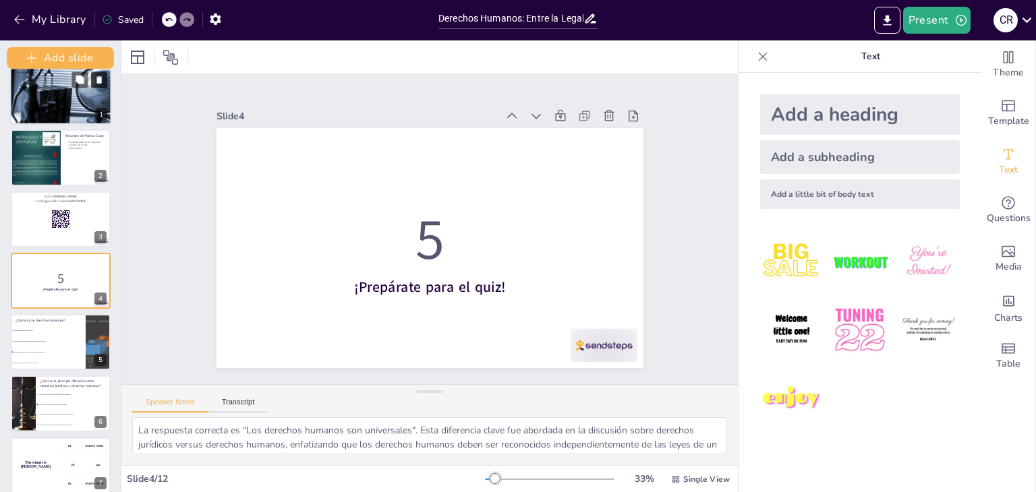
click at [100, 78] on icon at bounding box center [98, 79] width 5 height 7
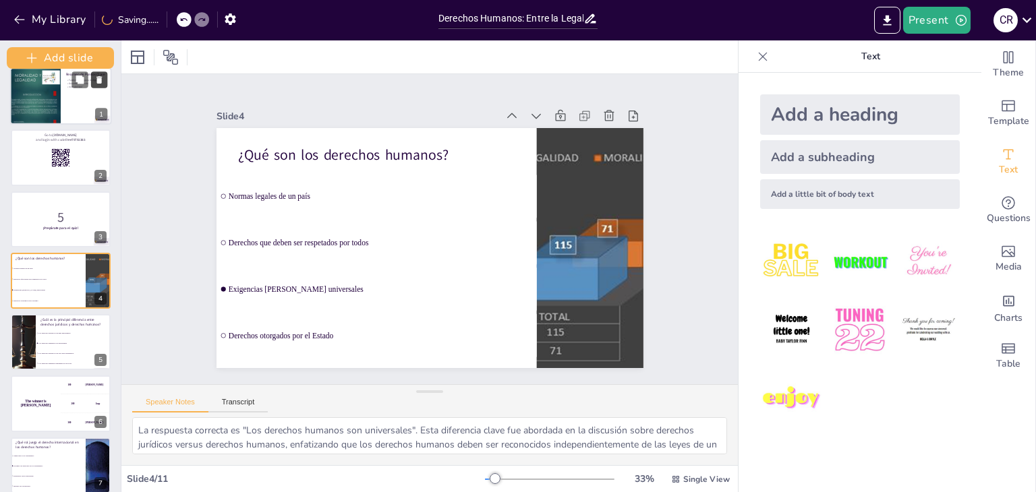
click at [100, 78] on icon at bounding box center [98, 79] width 5 height 7
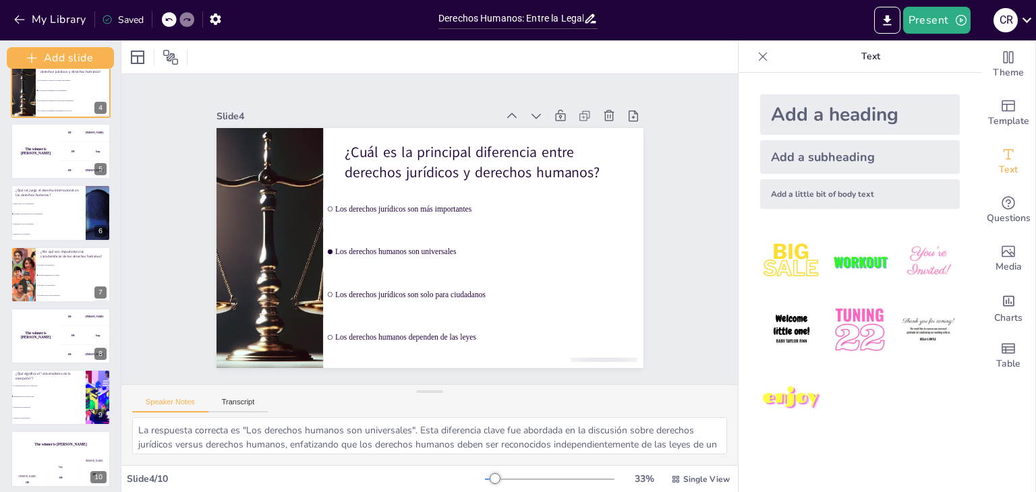
scroll to position [208, 0]
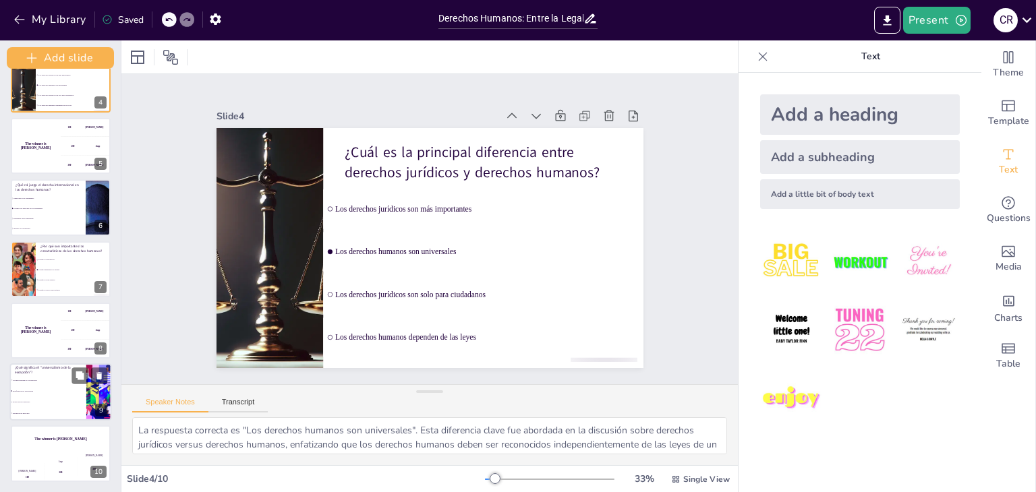
click at [61, 379] on span "La universalidad de los derechos" at bounding box center [49, 380] width 73 height 2
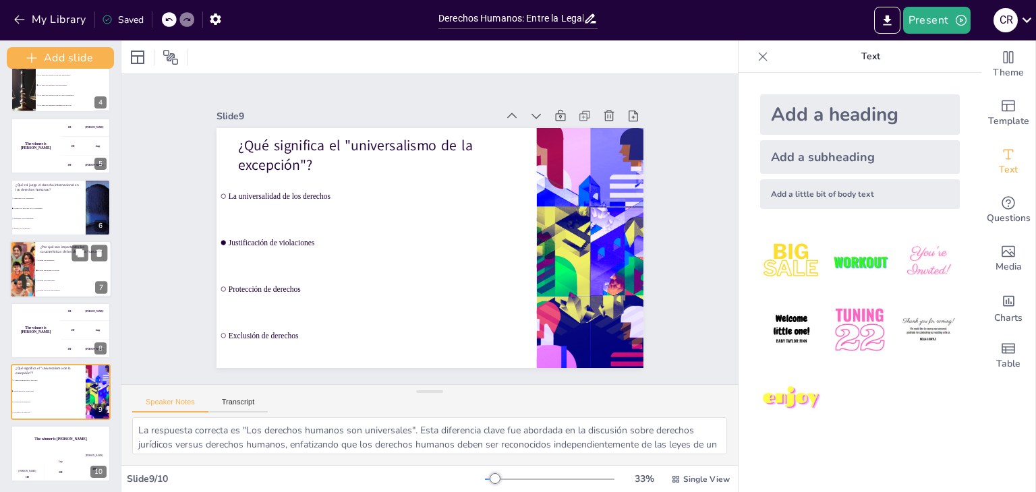
click at [42, 261] on li "Porque son subjetivas" at bounding box center [73, 260] width 76 height 10
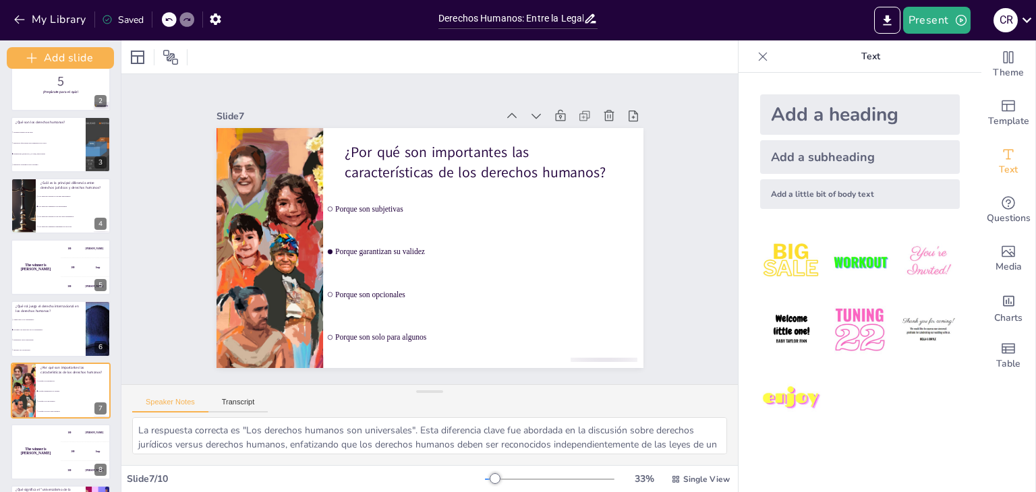
scroll to position [0, 0]
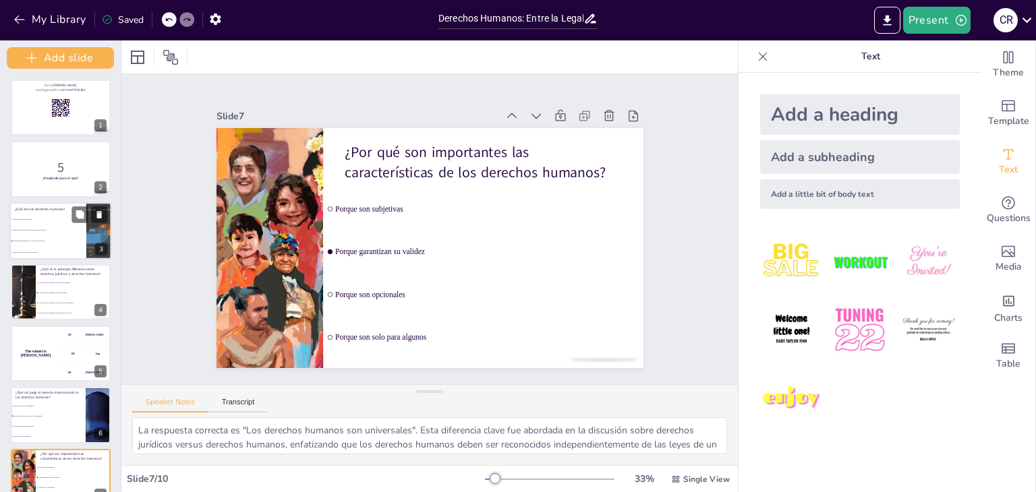
click at [56, 230] on span "Derechos que deben ser respetados por todos" at bounding box center [49, 230] width 73 height 2
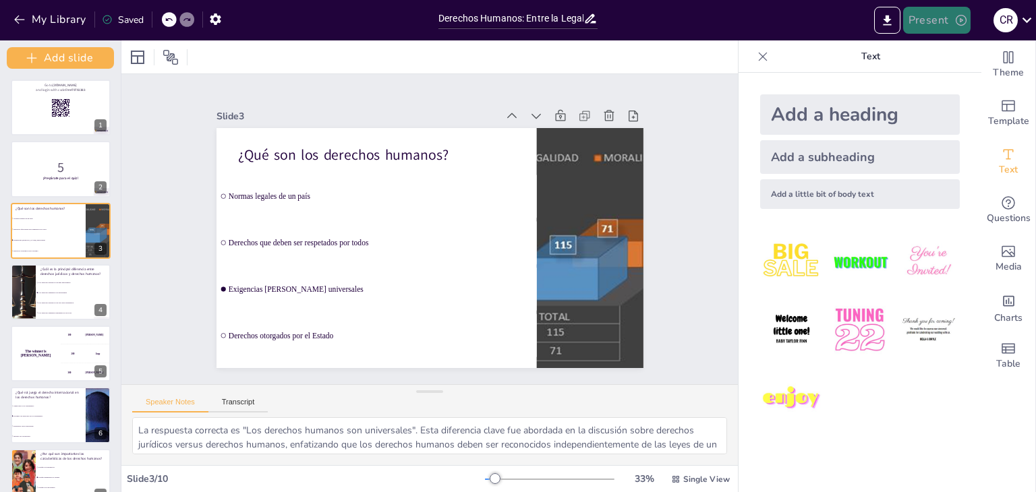
click at [924, 22] on button "Present" at bounding box center [936, 20] width 67 height 27
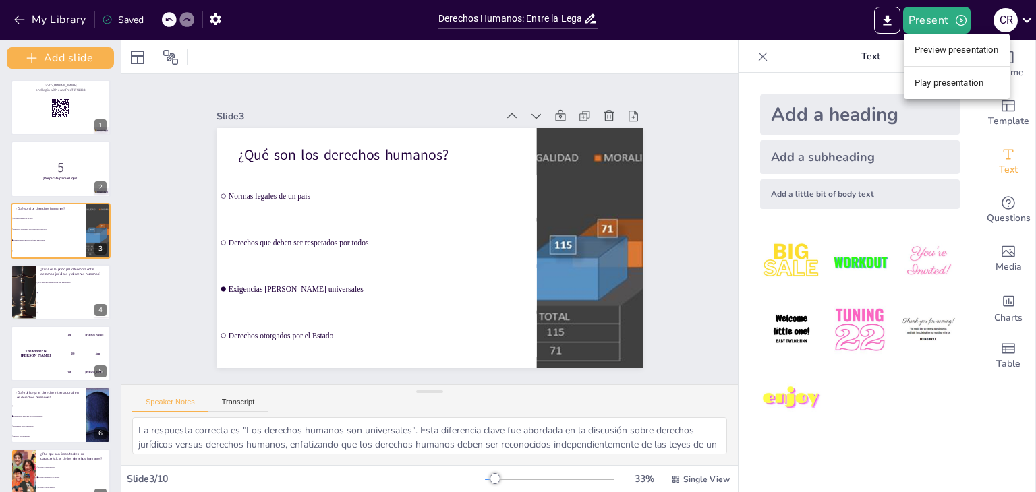
click at [76, 117] on div at bounding box center [518, 246] width 1036 height 492
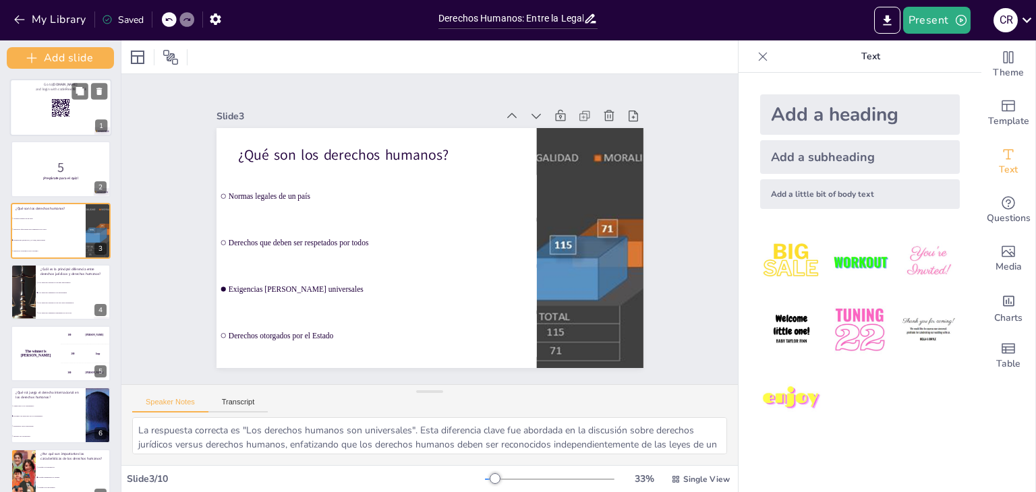
click at [71, 110] on div at bounding box center [61, 107] width 102 height 57
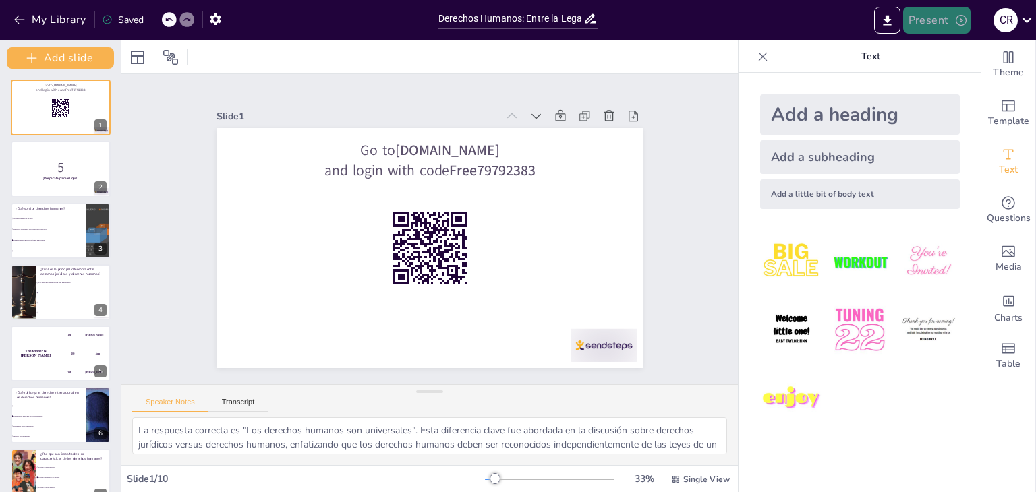
click at [951, 12] on button "Present" at bounding box center [936, 20] width 67 height 27
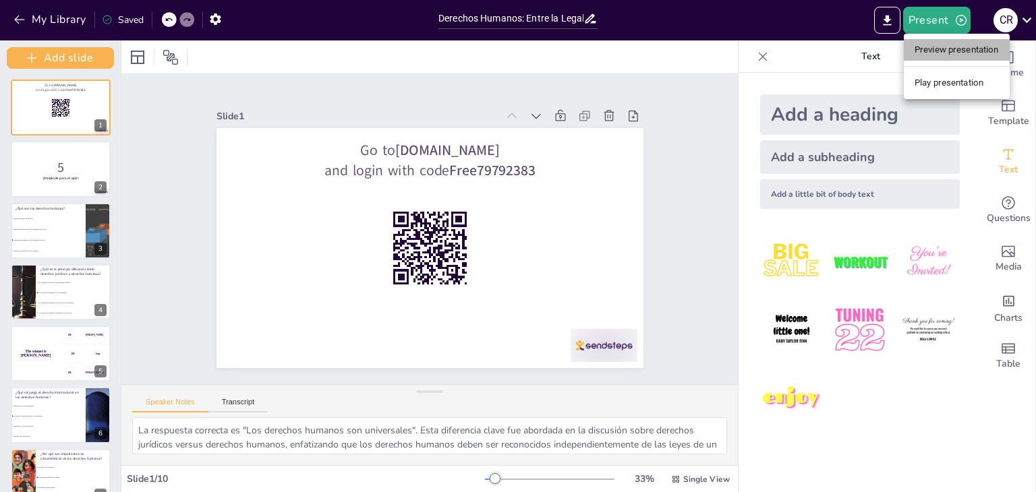
click at [959, 51] on li "Preview presentation" at bounding box center [957, 50] width 106 height 22
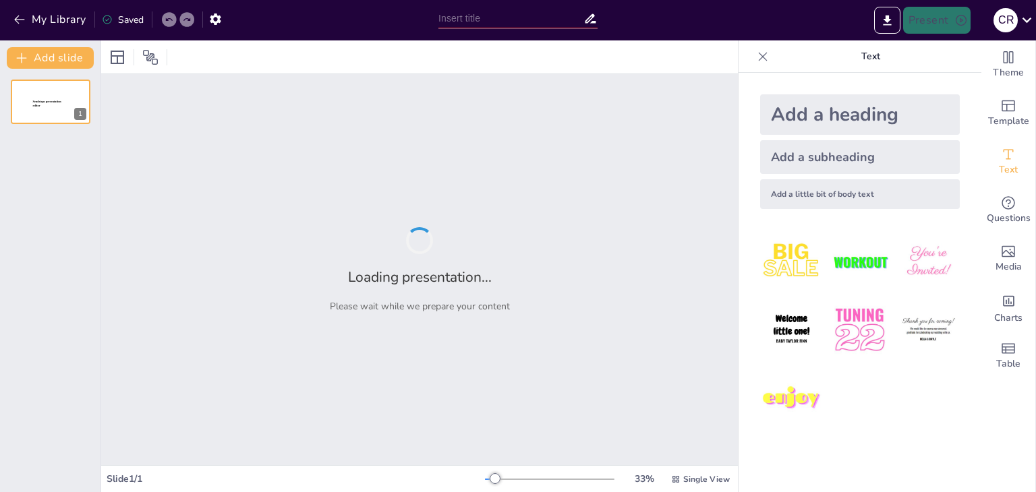
type input "Derechos Humanos: Entre la Legalidad y la Moralidad"
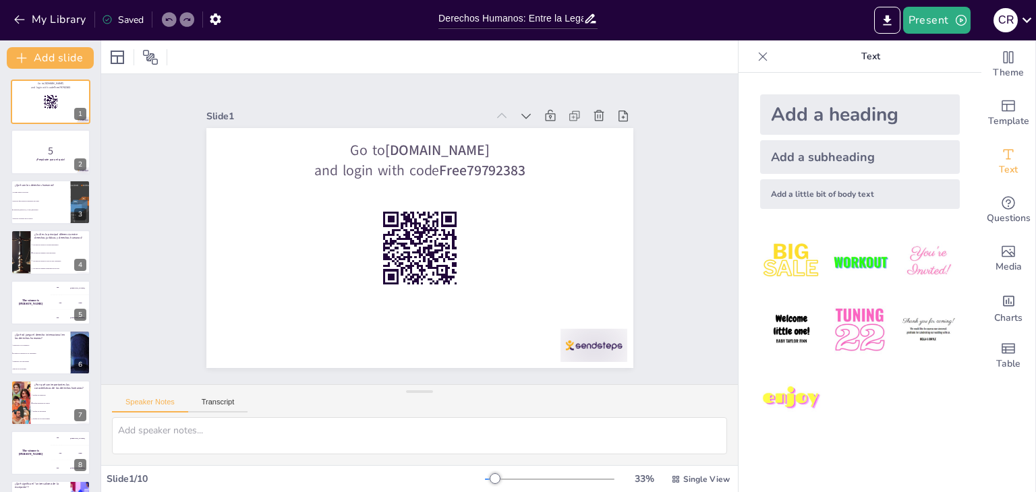
checkbox input "true"
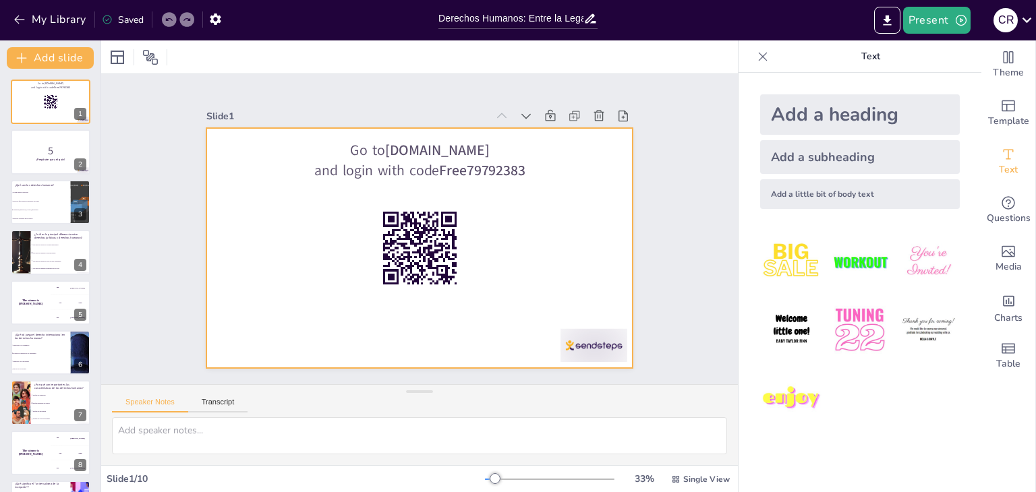
checkbox input "true"
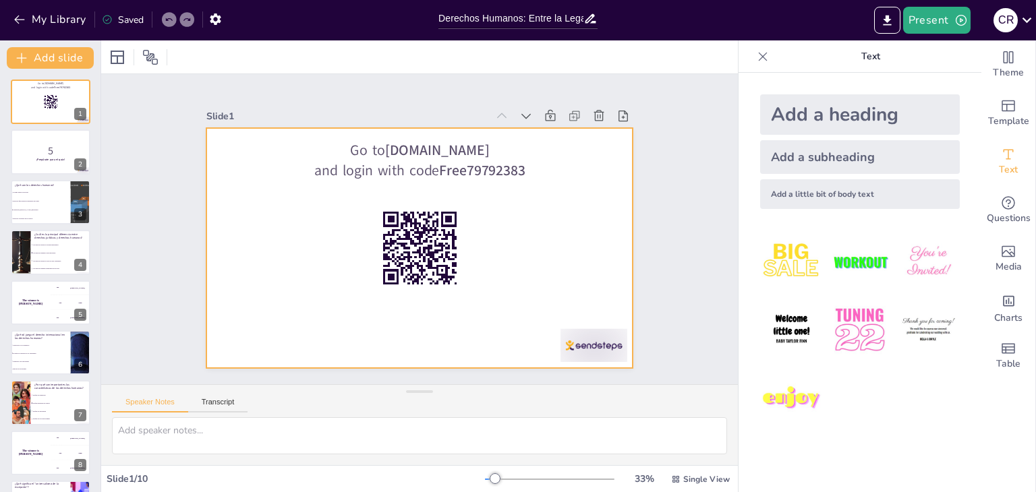
checkbox input "true"
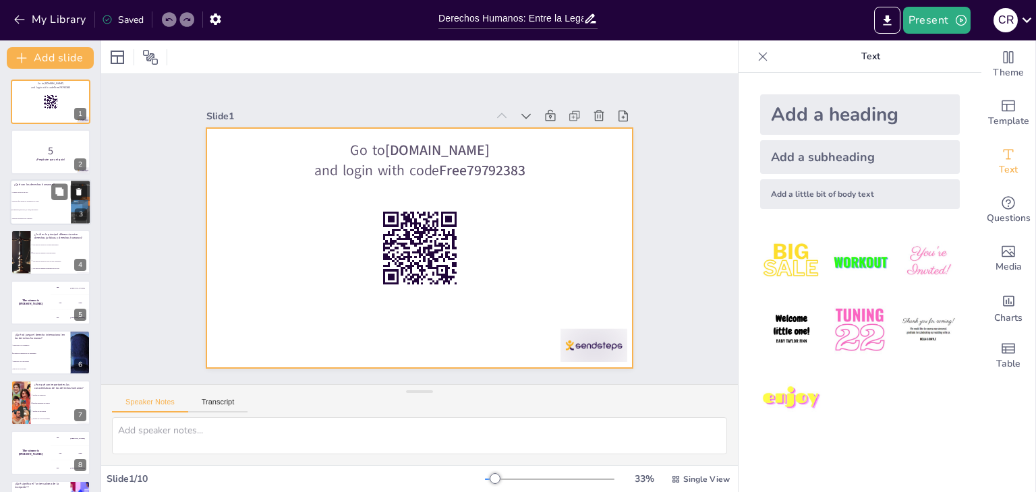
checkbox input "true"
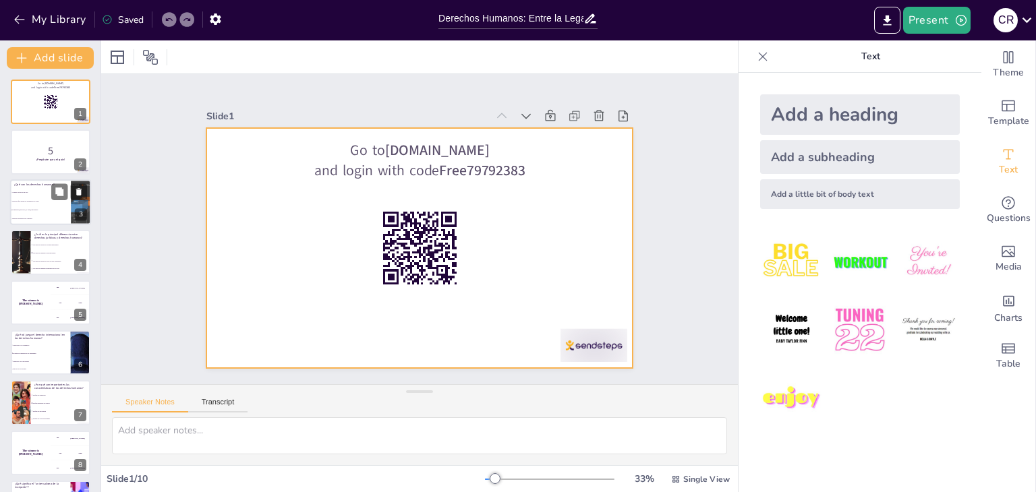
checkbox input "true"
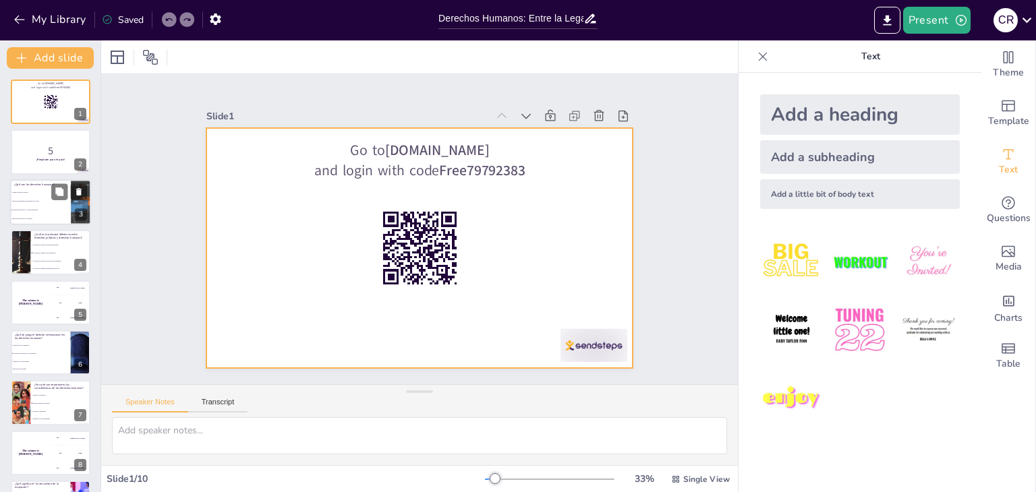
checkbox input "true"
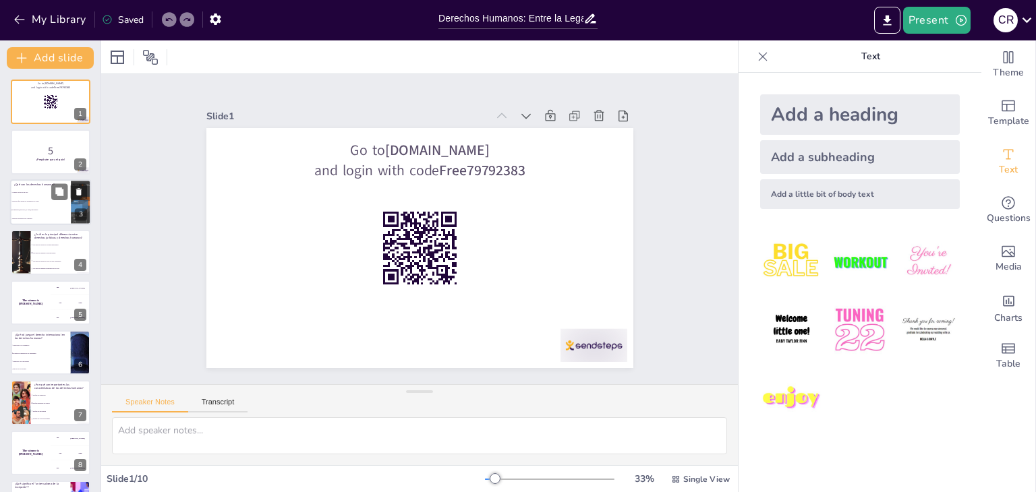
checkbox input "true"
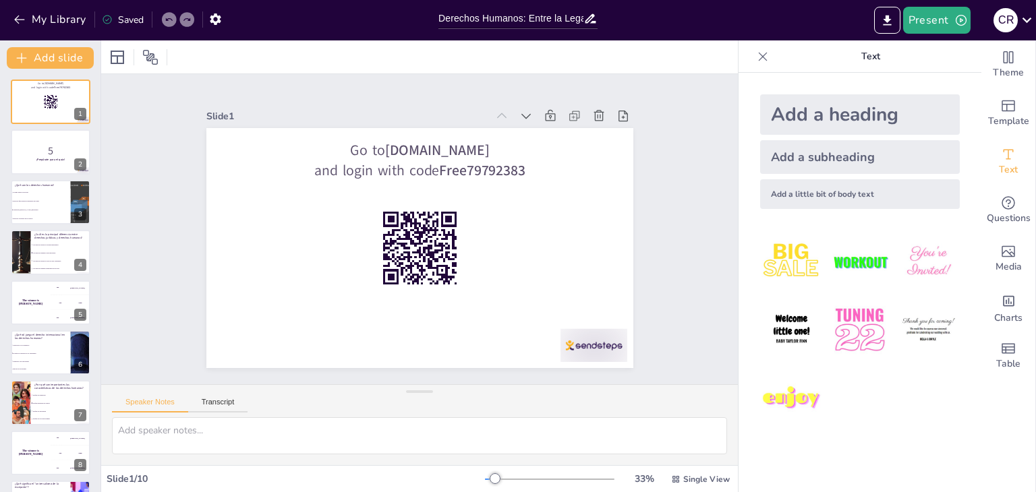
checkbox input "true"
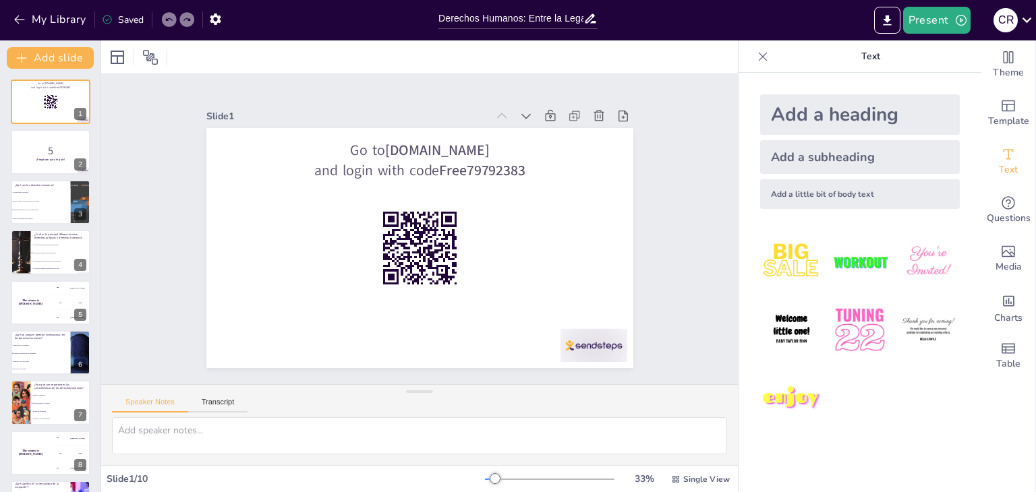
checkbox input "true"
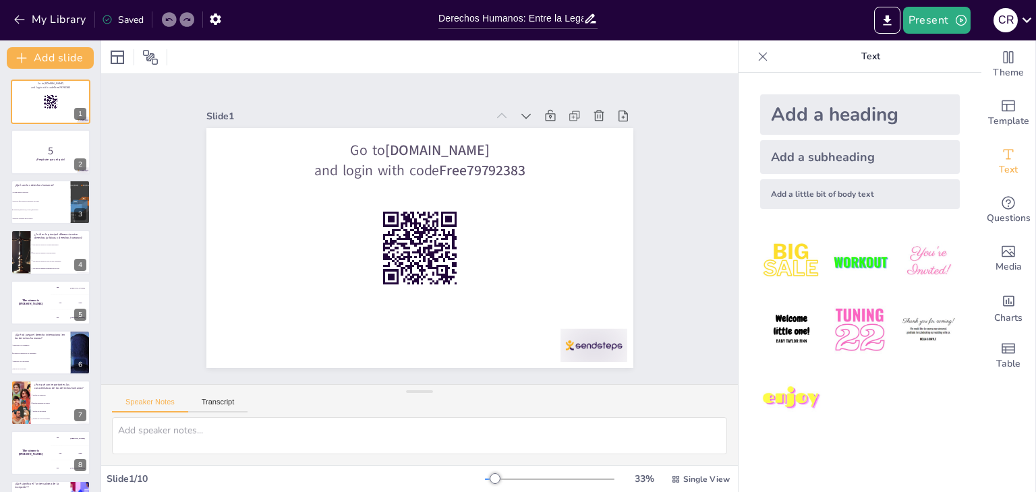
scroll to position [94, 0]
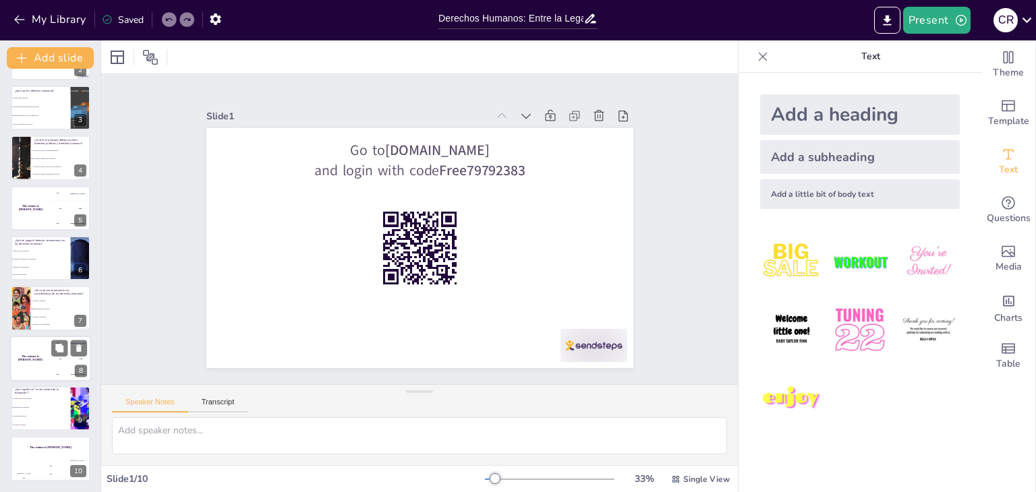
checkbox input "true"
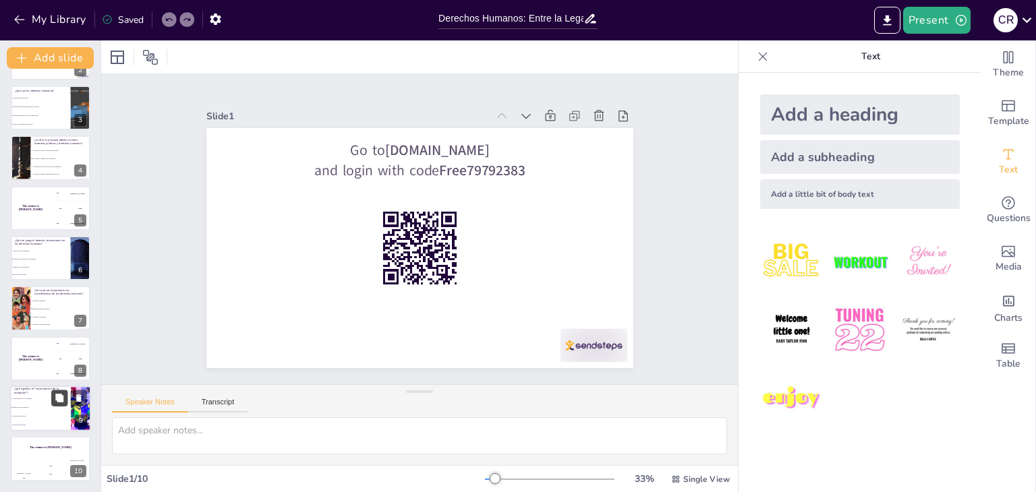
checkbox input "true"
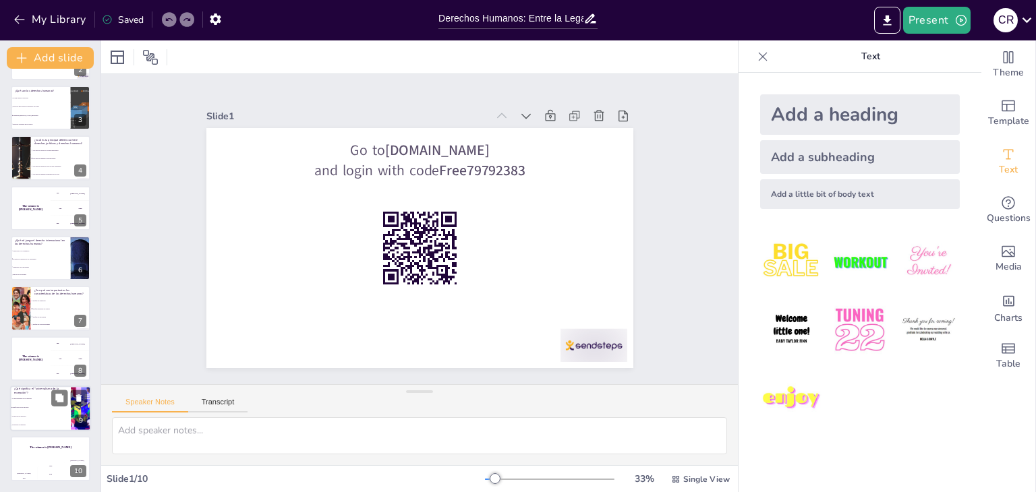
checkbox input "true"
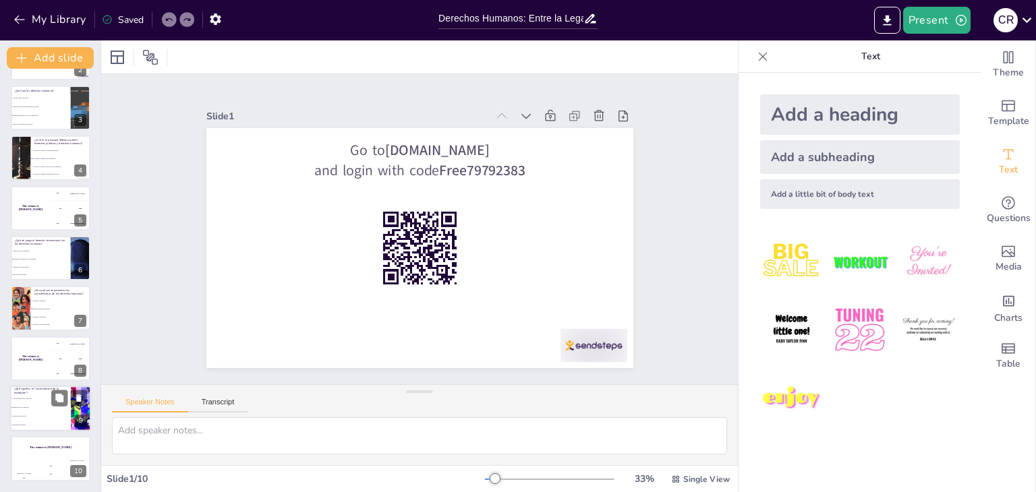
checkbox input "true"
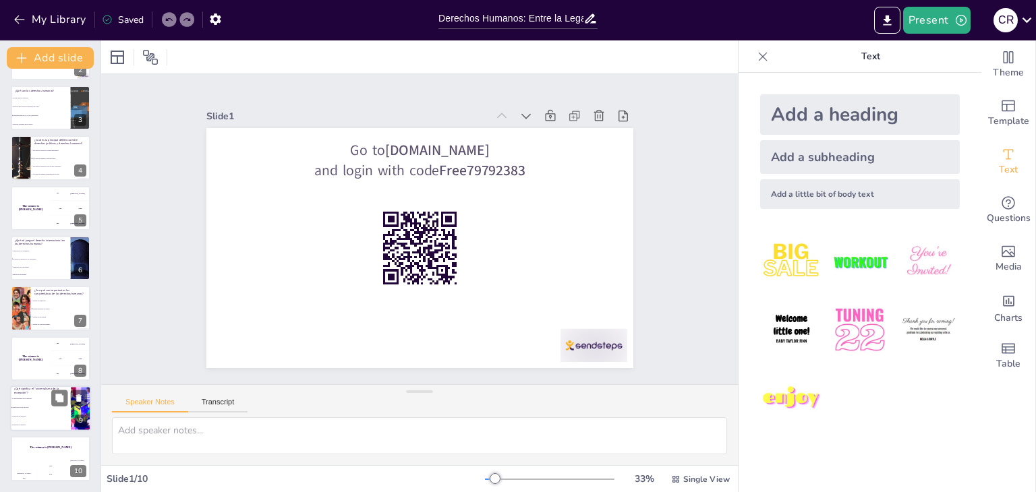
click at [50, 405] on li "Justificación de violaciones" at bounding box center [40, 407] width 61 height 9
type textarea "La respuesta correcta es "Justificación de violaciones". El "universalismo de l…"
checkbox input "true"
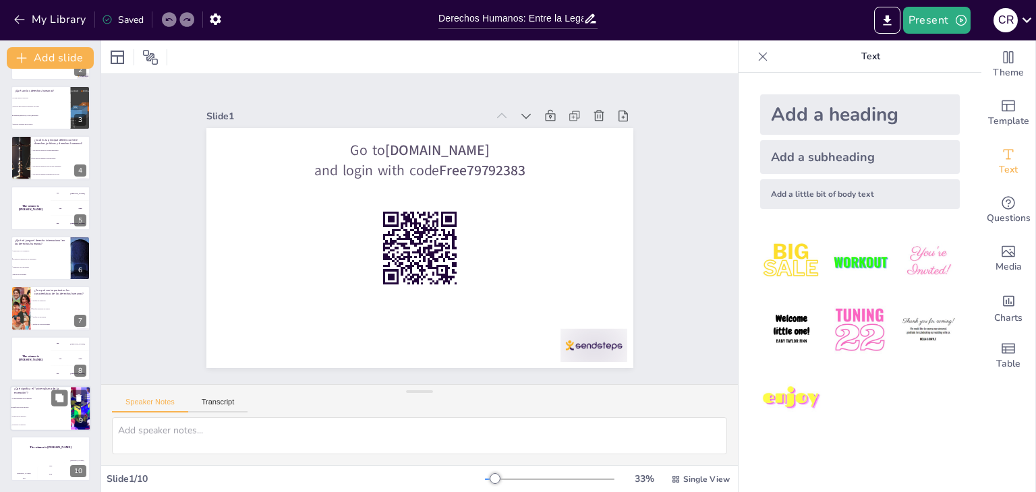
checkbox input "true"
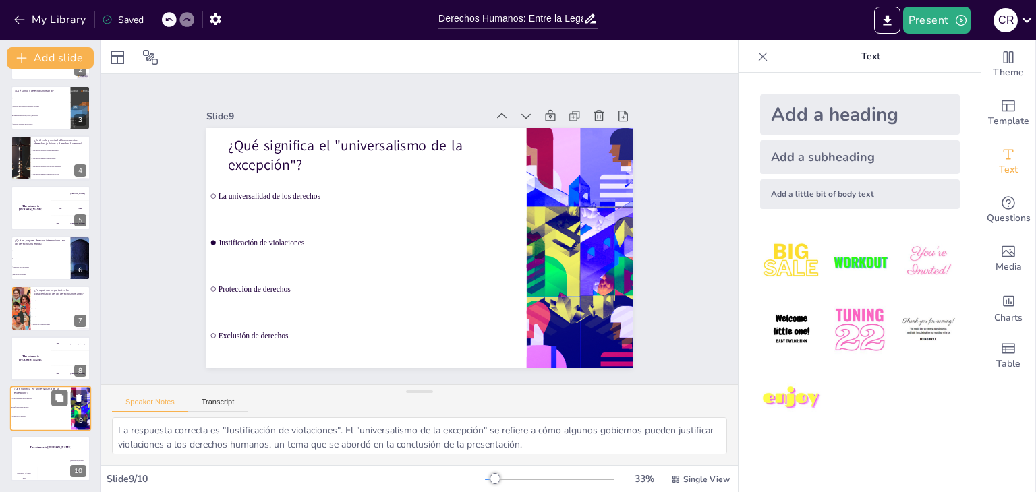
checkbox input "true"
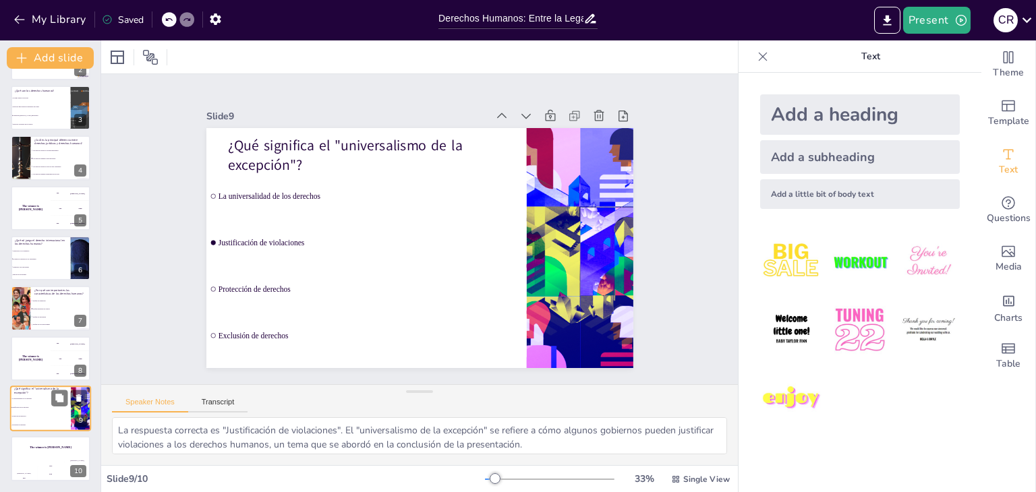
checkbox input "true"
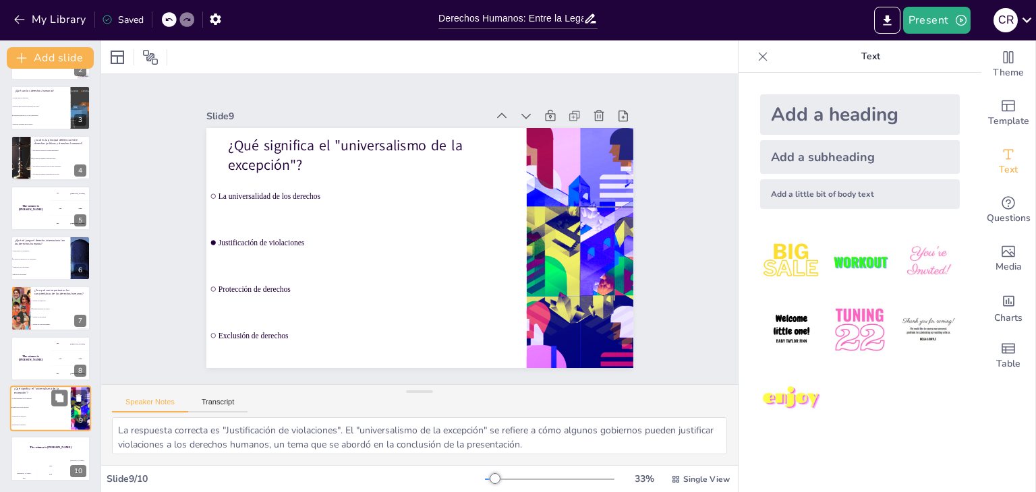
checkbox input "true"
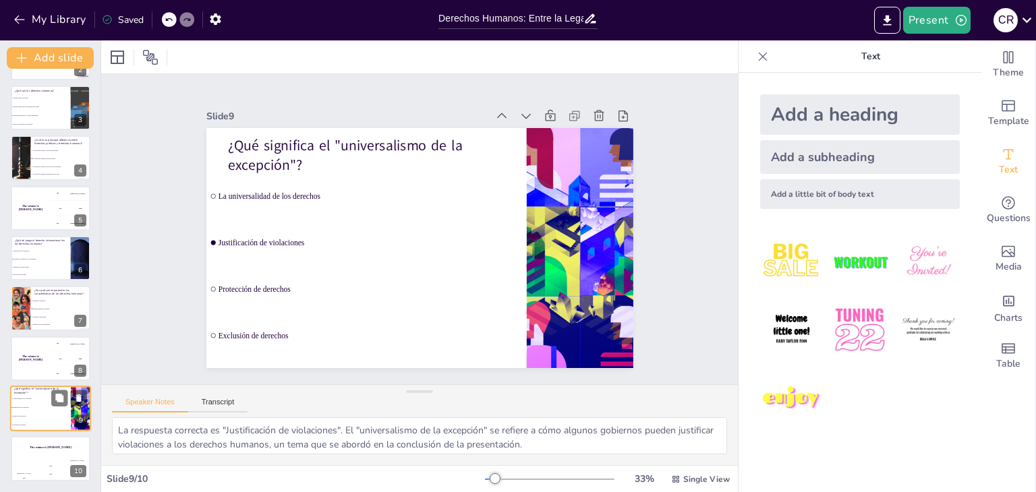
checkbox input "true"
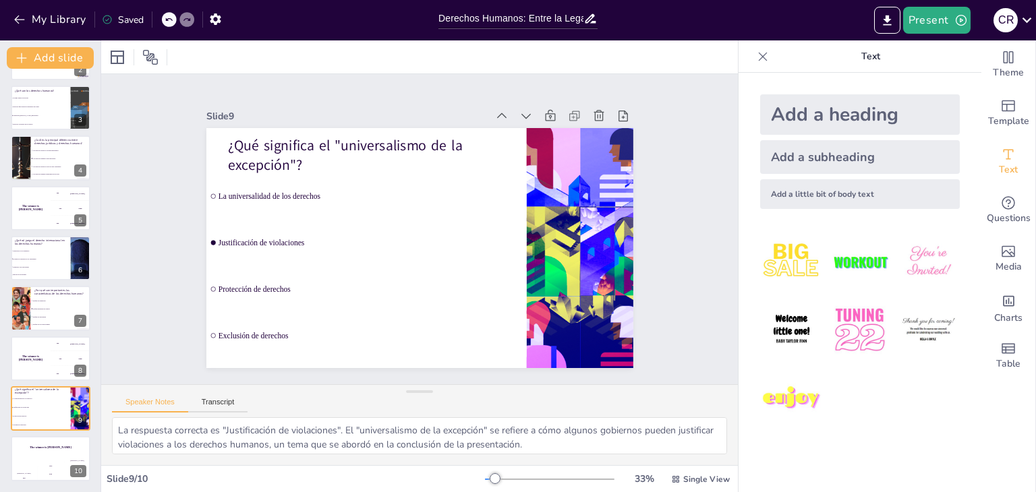
checkbox input "true"
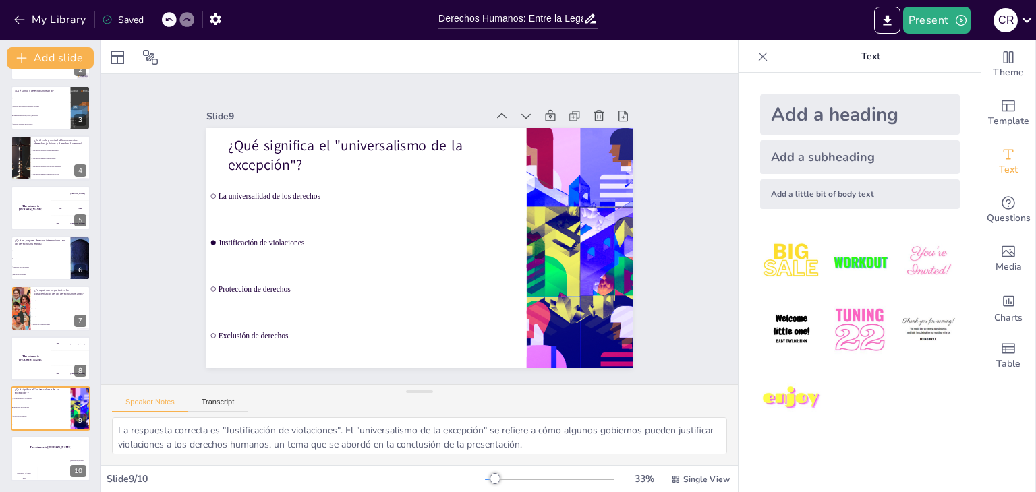
checkbox input "true"
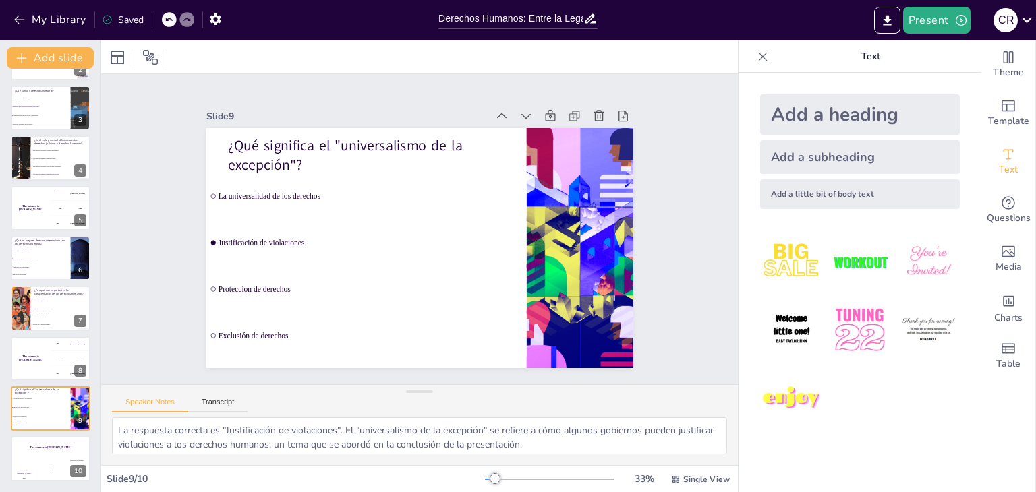
checkbox input "true"
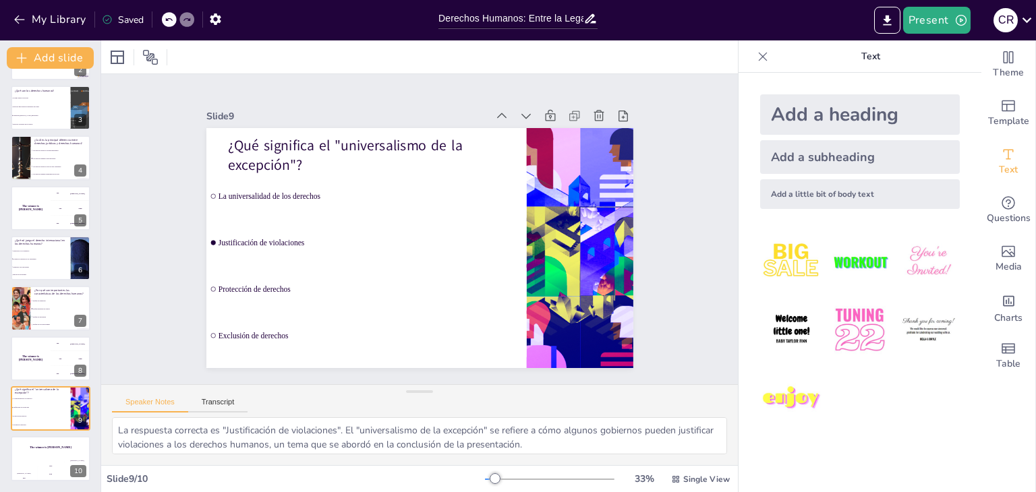
checkbox input "true"
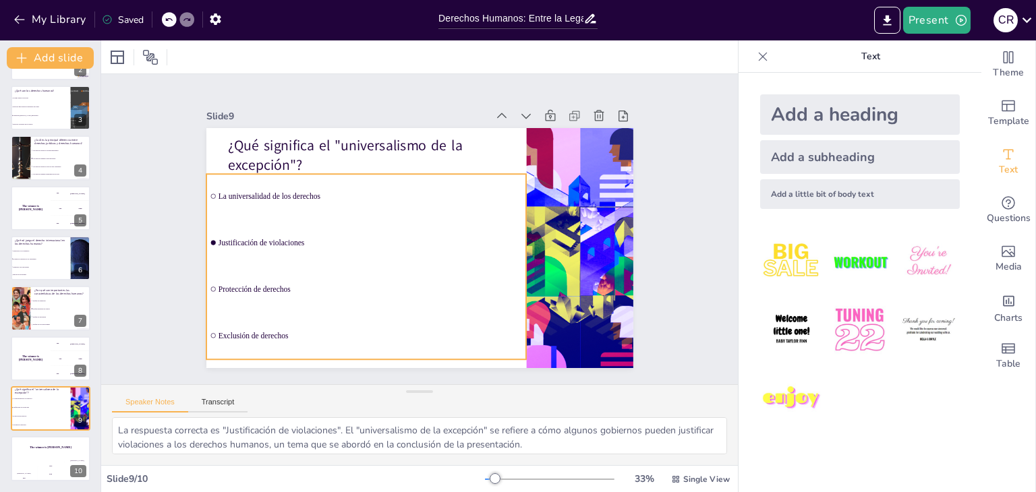
checkbox input "true"
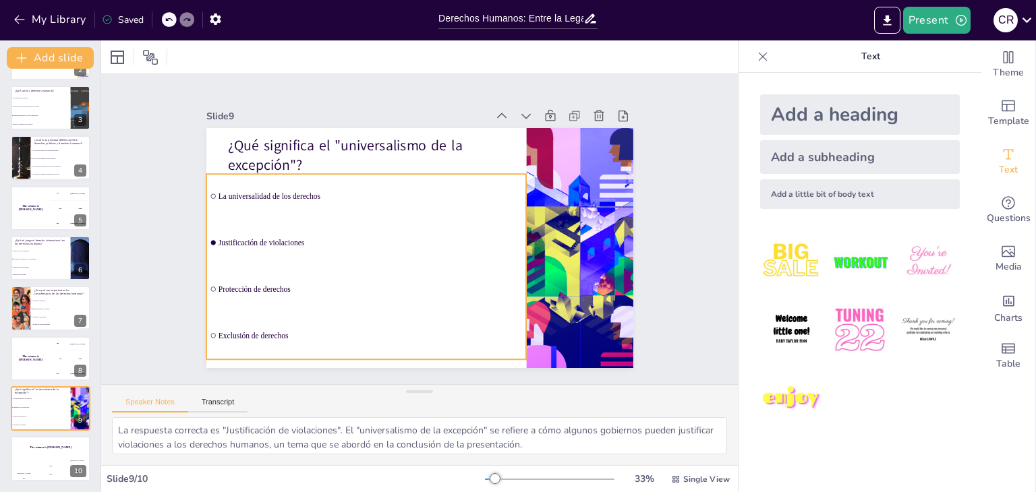
checkbox input "true"
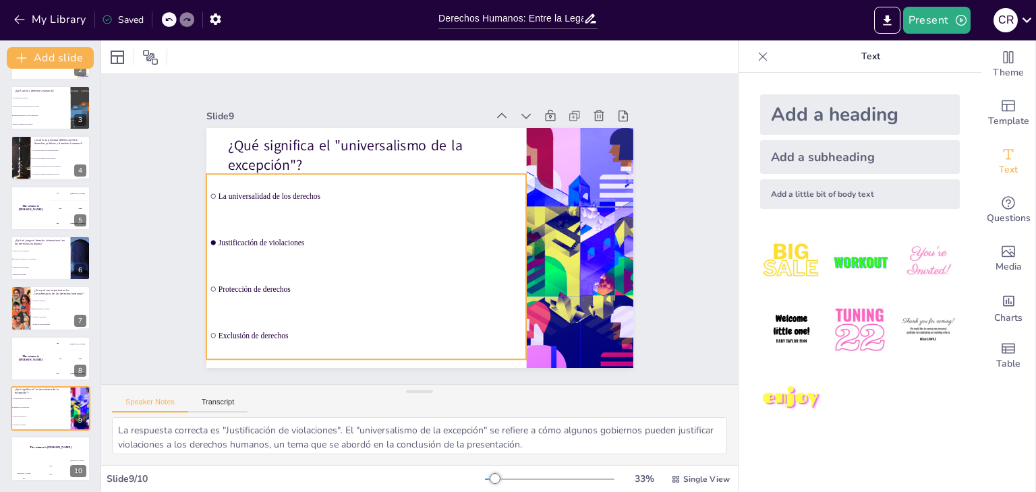
checkbox input "true"
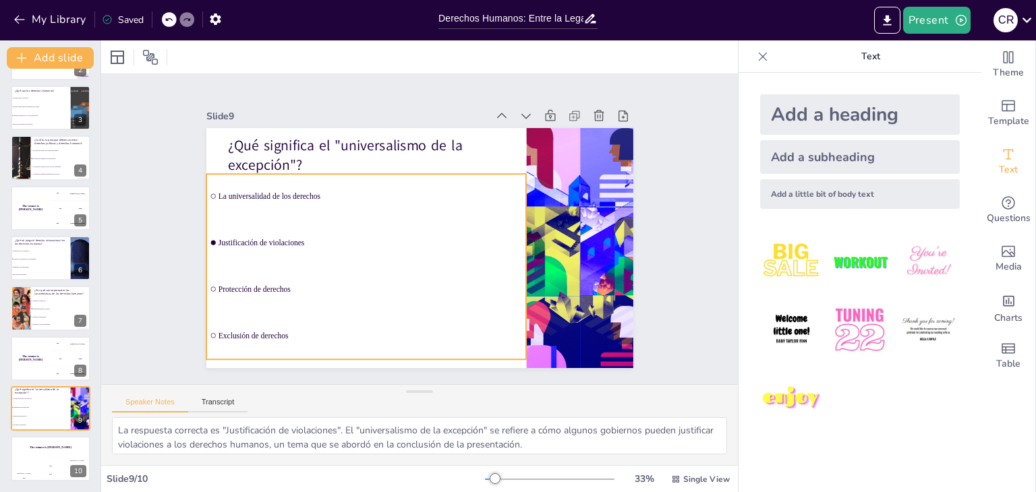
checkbox input "true"
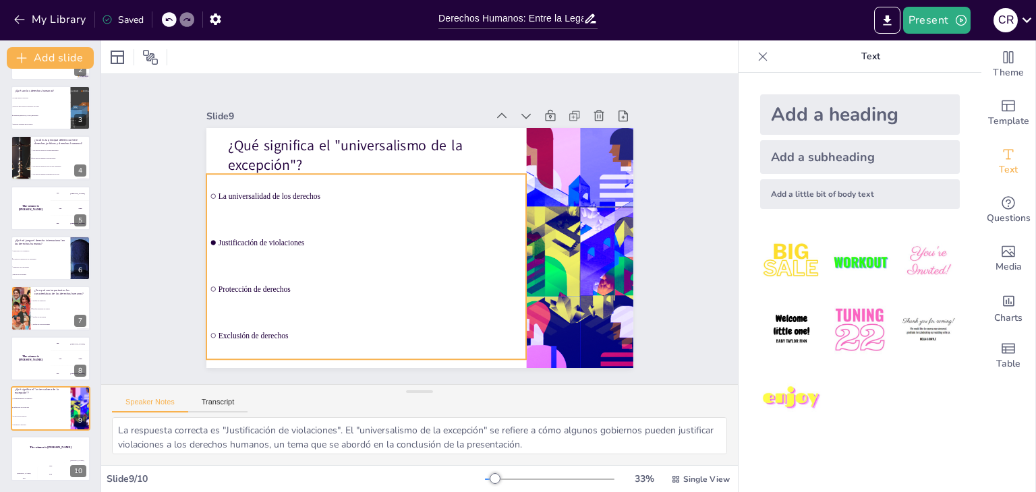
checkbox input "true"
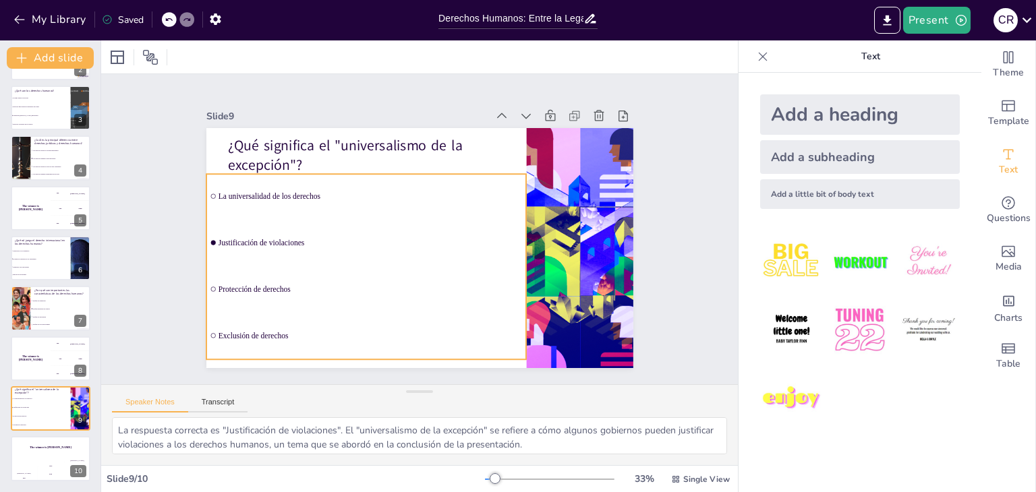
checkbox input "true"
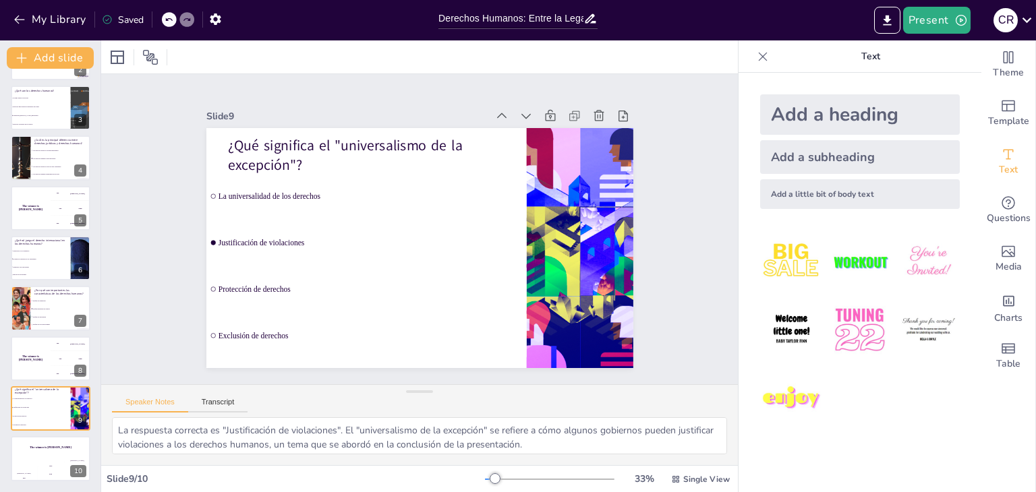
checkbox input "true"
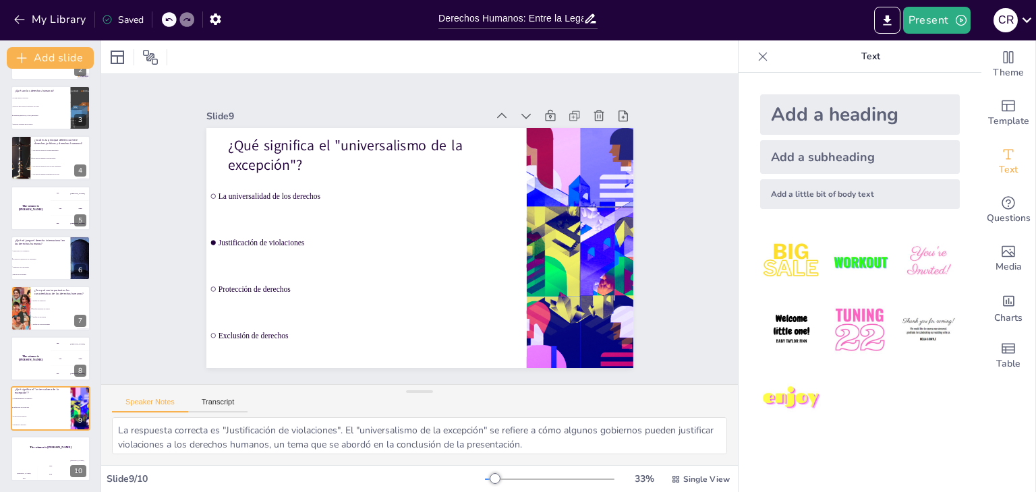
checkbox input "true"
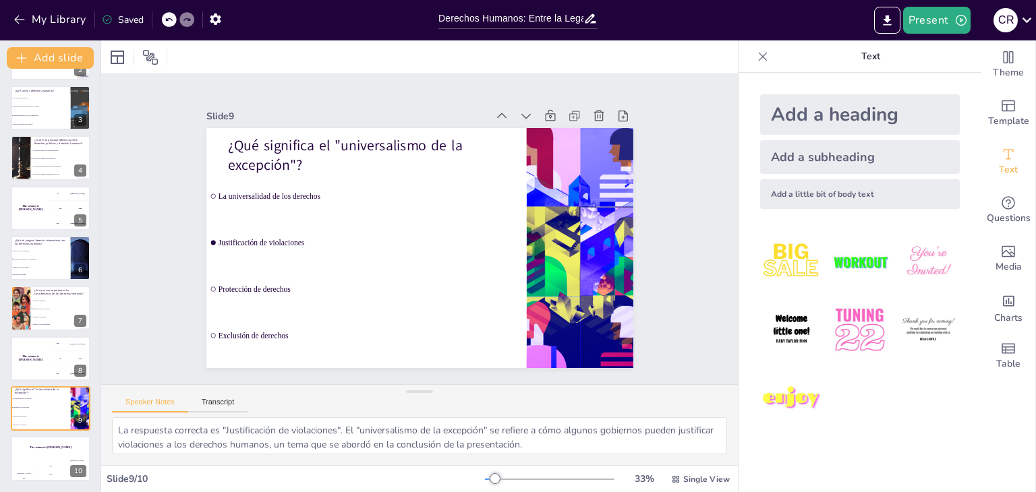
checkbox input "true"
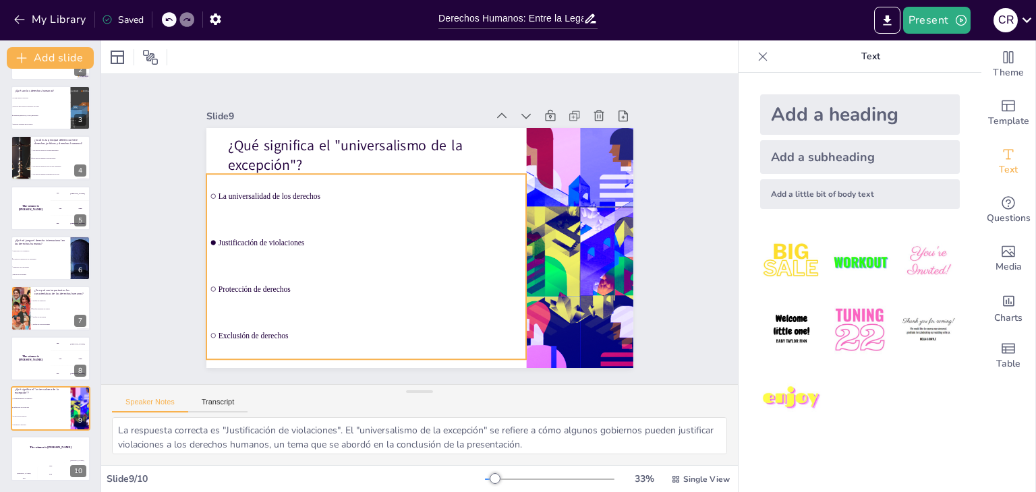
checkbox input "true"
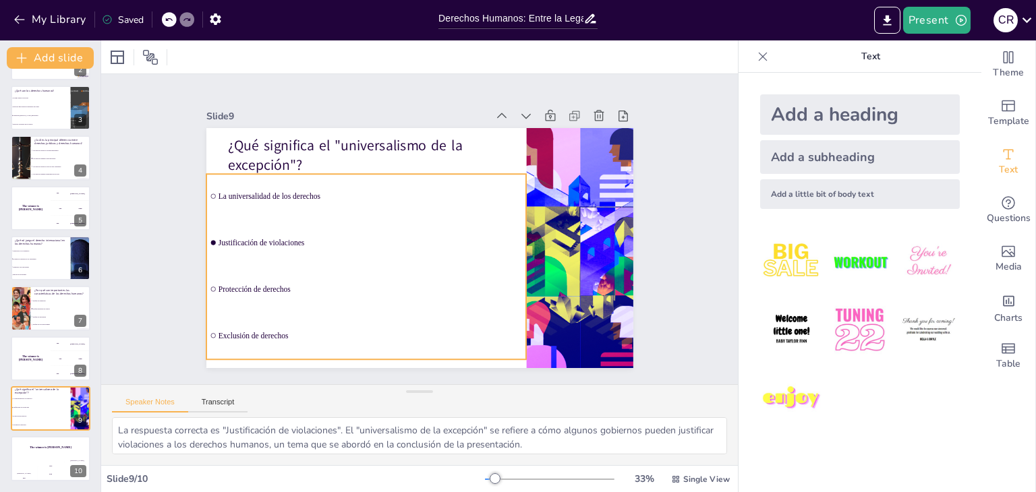
checkbox input "true"
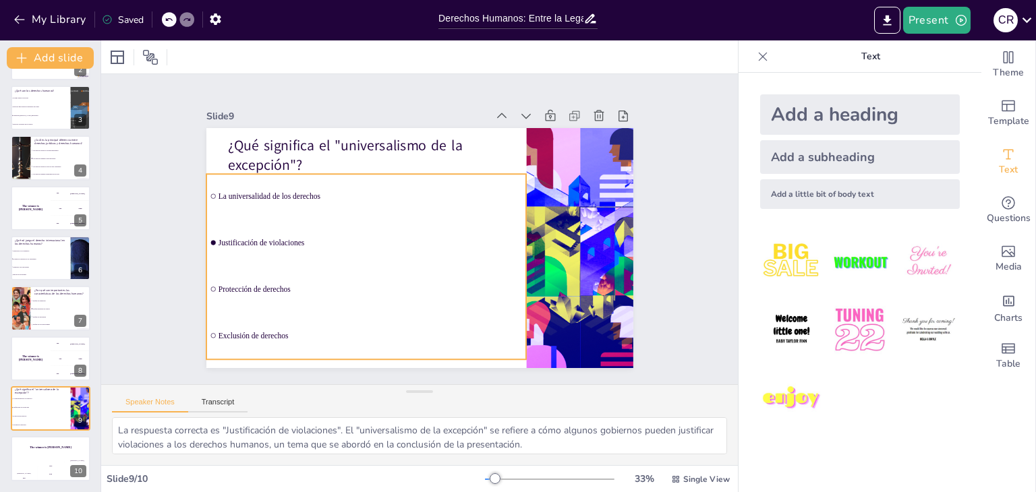
checkbox input "true"
click at [388, 233] on li "Justificación de violaciones" at bounding box center [427, 283] width 78 height 323
checkbox input "true"
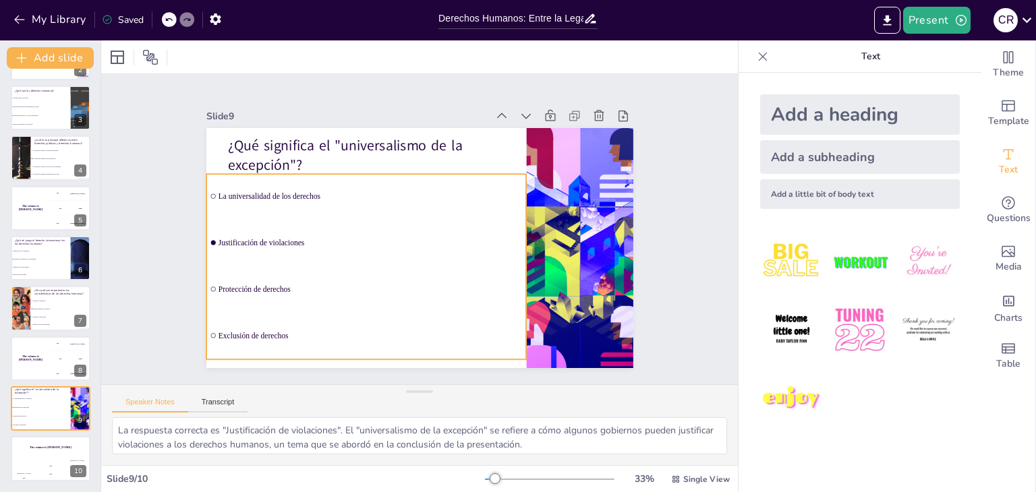
checkbox input "true"
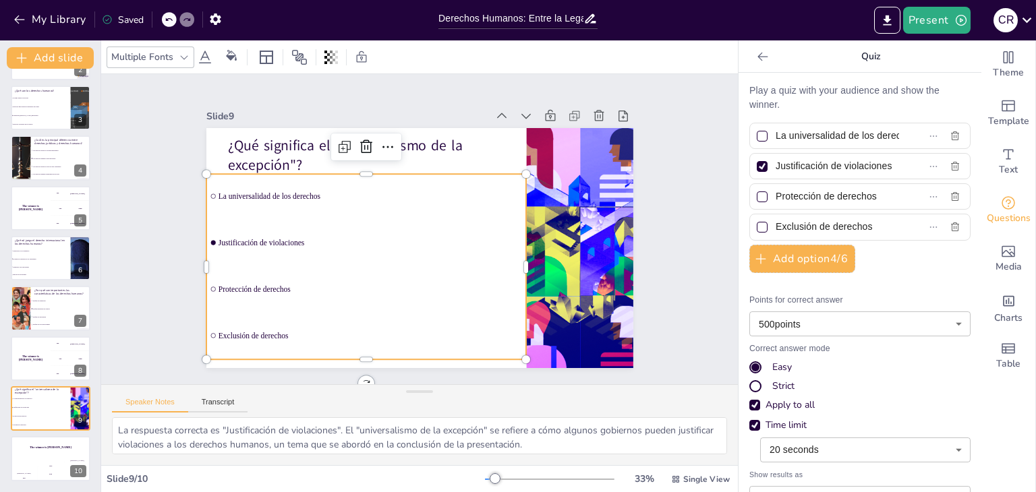
checkbox input "true"
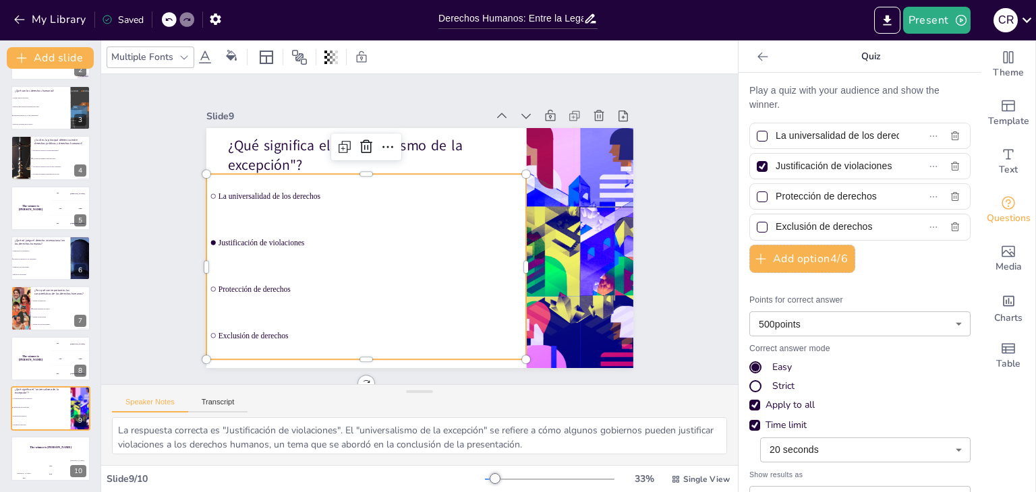
checkbox input "true"
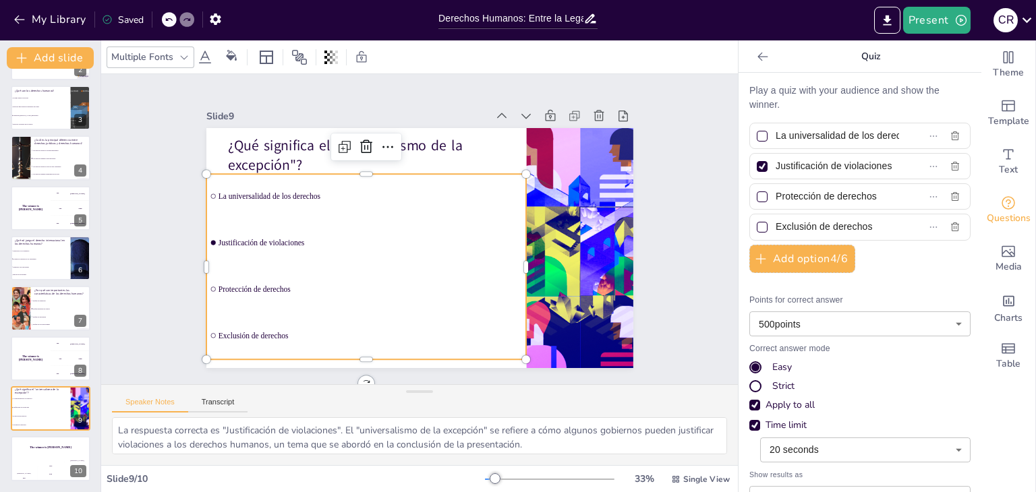
checkbox input "true"
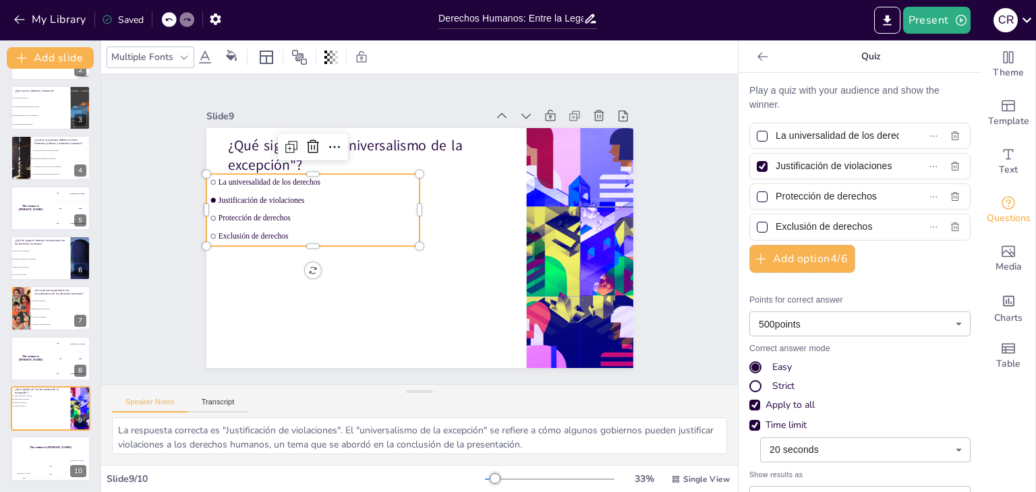
checkbox input "true"
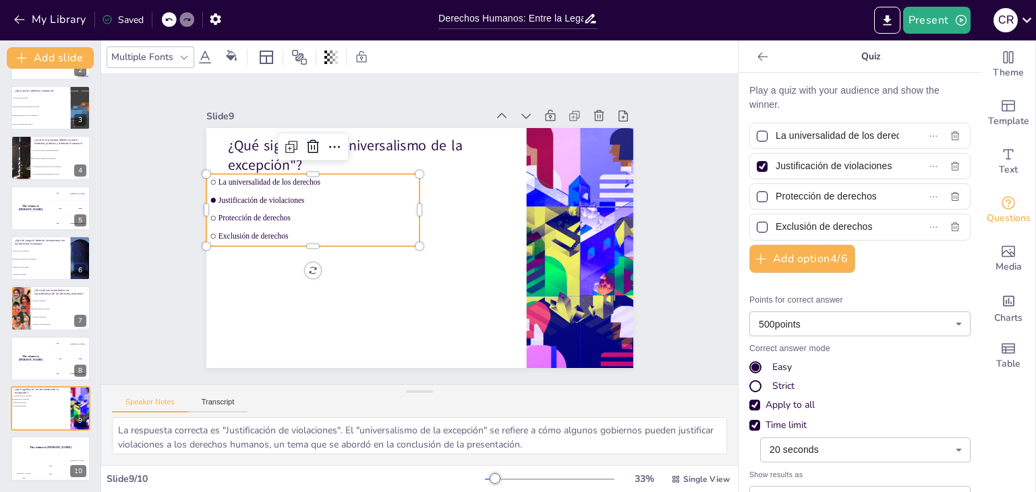
checkbox input "true"
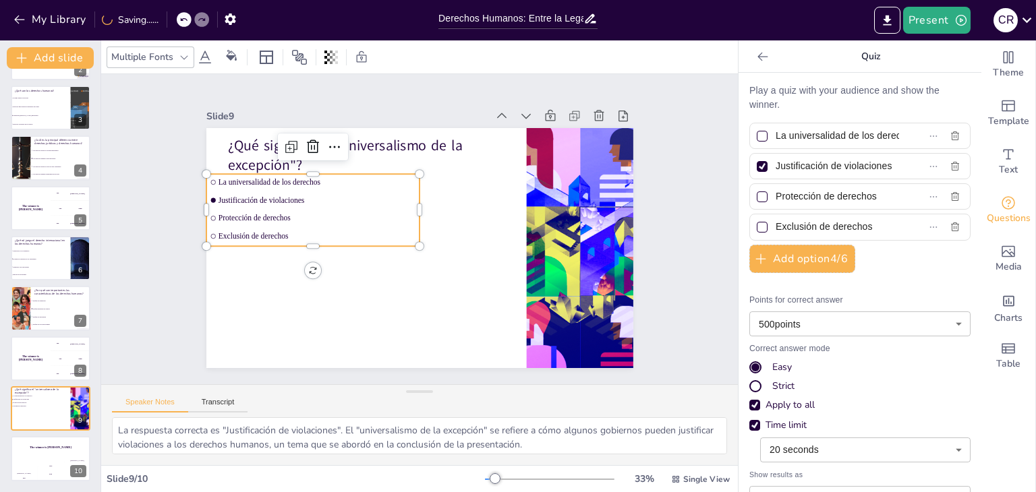
checkbox input "true"
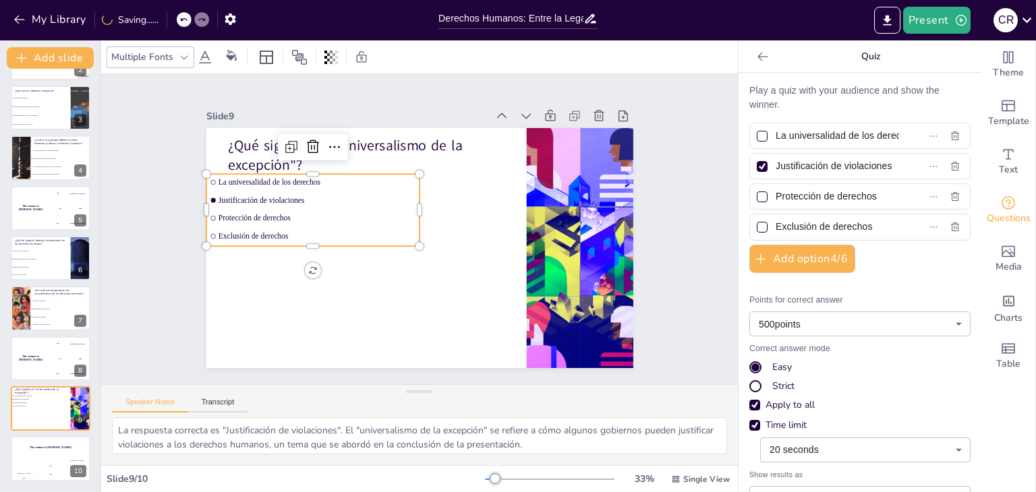
checkbox input "true"
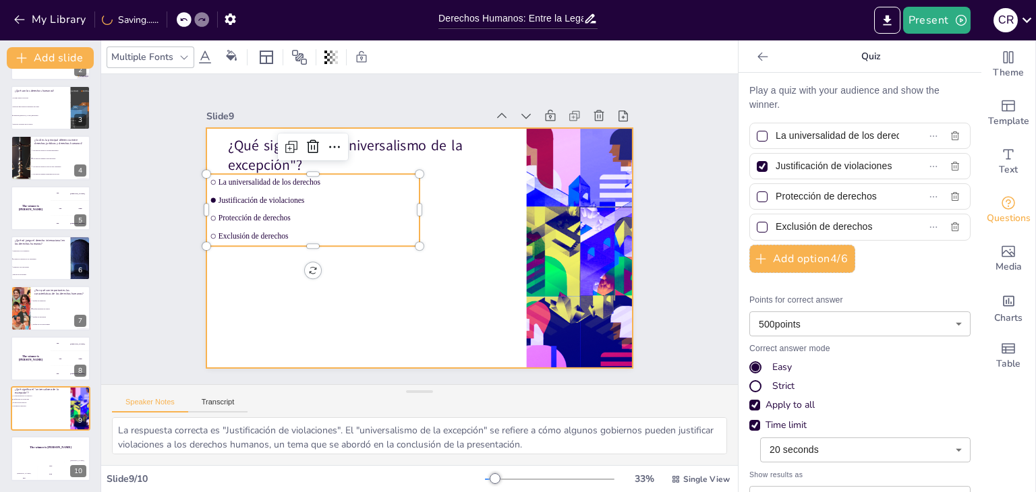
checkbox input "true"
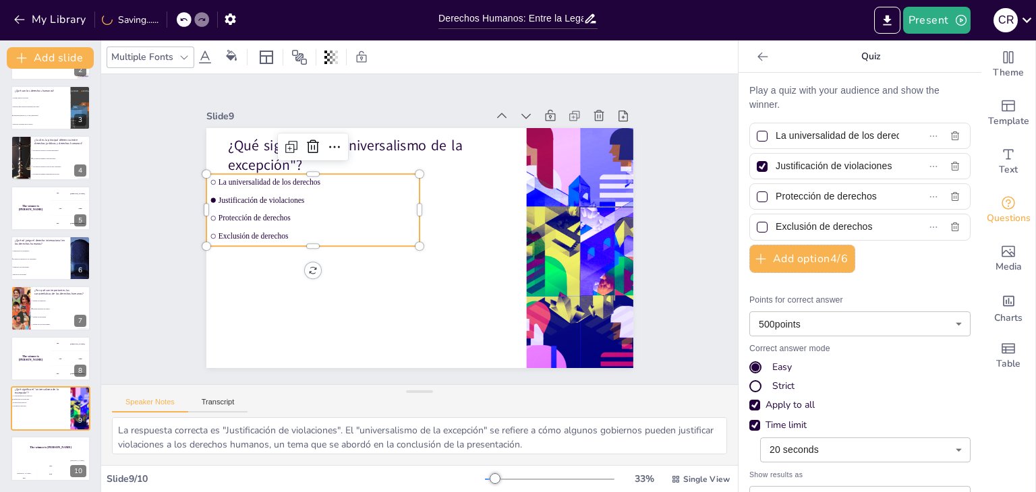
click at [152, 279] on div "Slide 1 Go to sendsteps.me and login with code Free79792383 Slide 2 5 ¡Prepárat…" at bounding box center [420, 229] width 666 height 375
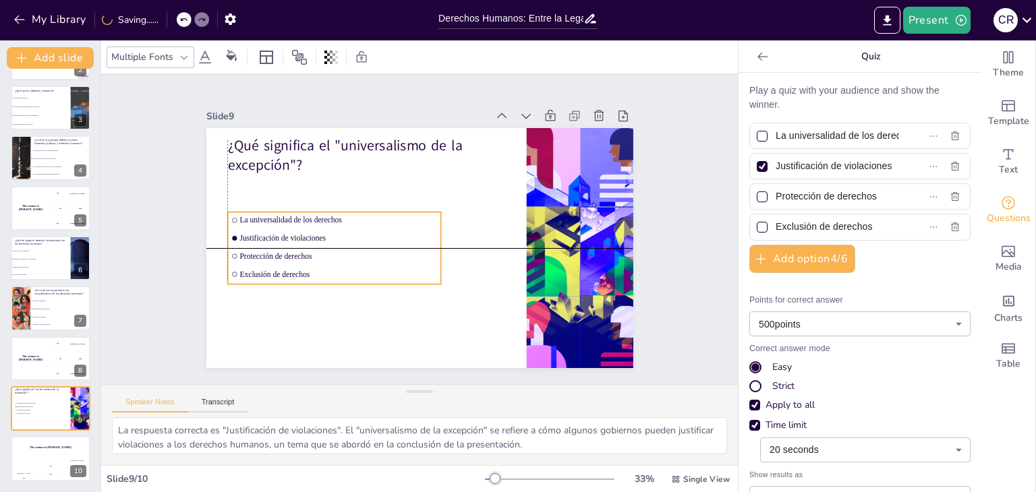
drag, startPoint x: 241, startPoint y: 210, endPoint x: 264, endPoint y: 243, distance: 41.2
click at [378, 243] on li "Protección de derechos" at bounding box center [419, 319] width 82 height 208
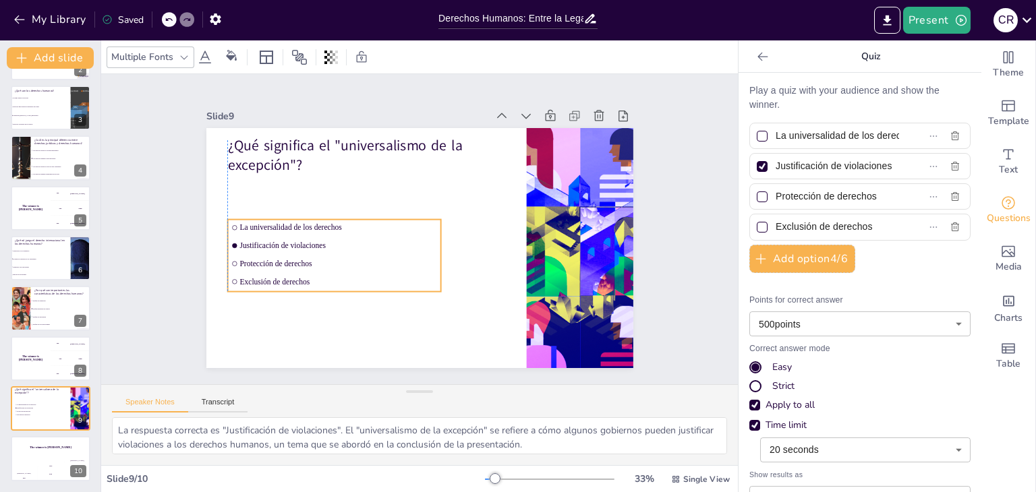
click at [320, 282] on li "Exclusión de derechos" at bounding box center [319, 231] width 193 height 121
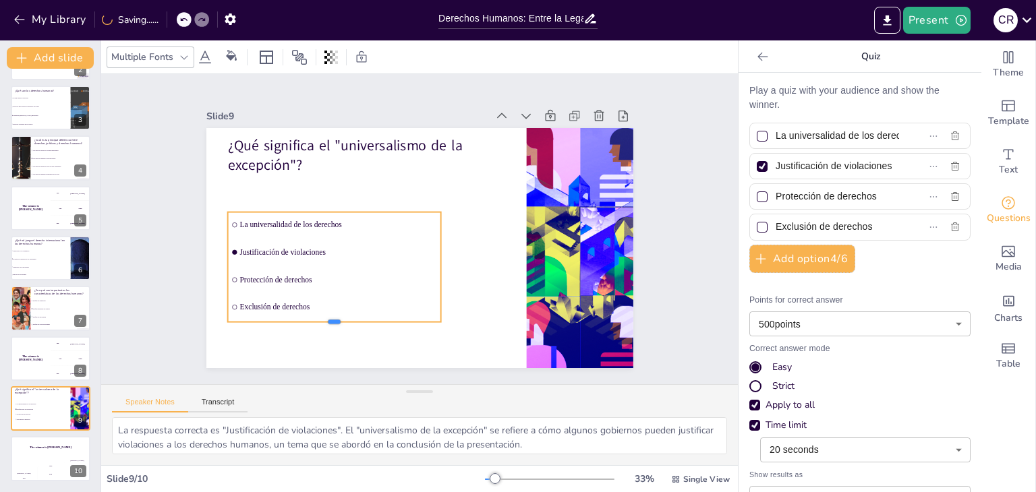
drag, startPoint x: 321, startPoint y: 281, endPoint x: 325, endPoint y: 319, distance: 38.0
click at [325, 322] on div at bounding box center [333, 327] width 213 height 11
click at [264, 229] on div "Slide 1 Go to sendsteps.me and login with code Free79792383 Slide 2 5 ¡Prepárat…" at bounding box center [419, 229] width 310 height 637
